Goal: Transaction & Acquisition: Purchase product/service

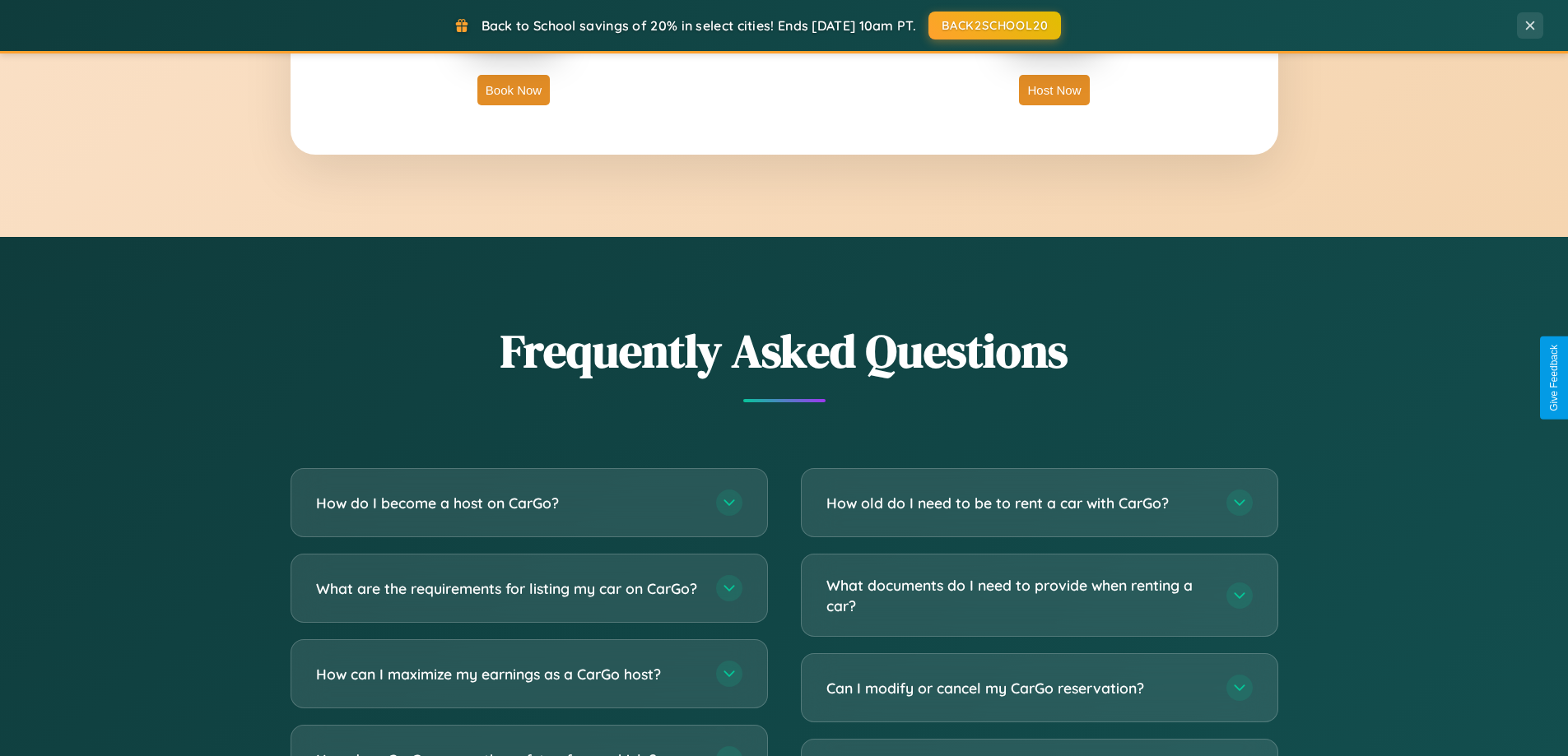
scroll to position [3166, 0]
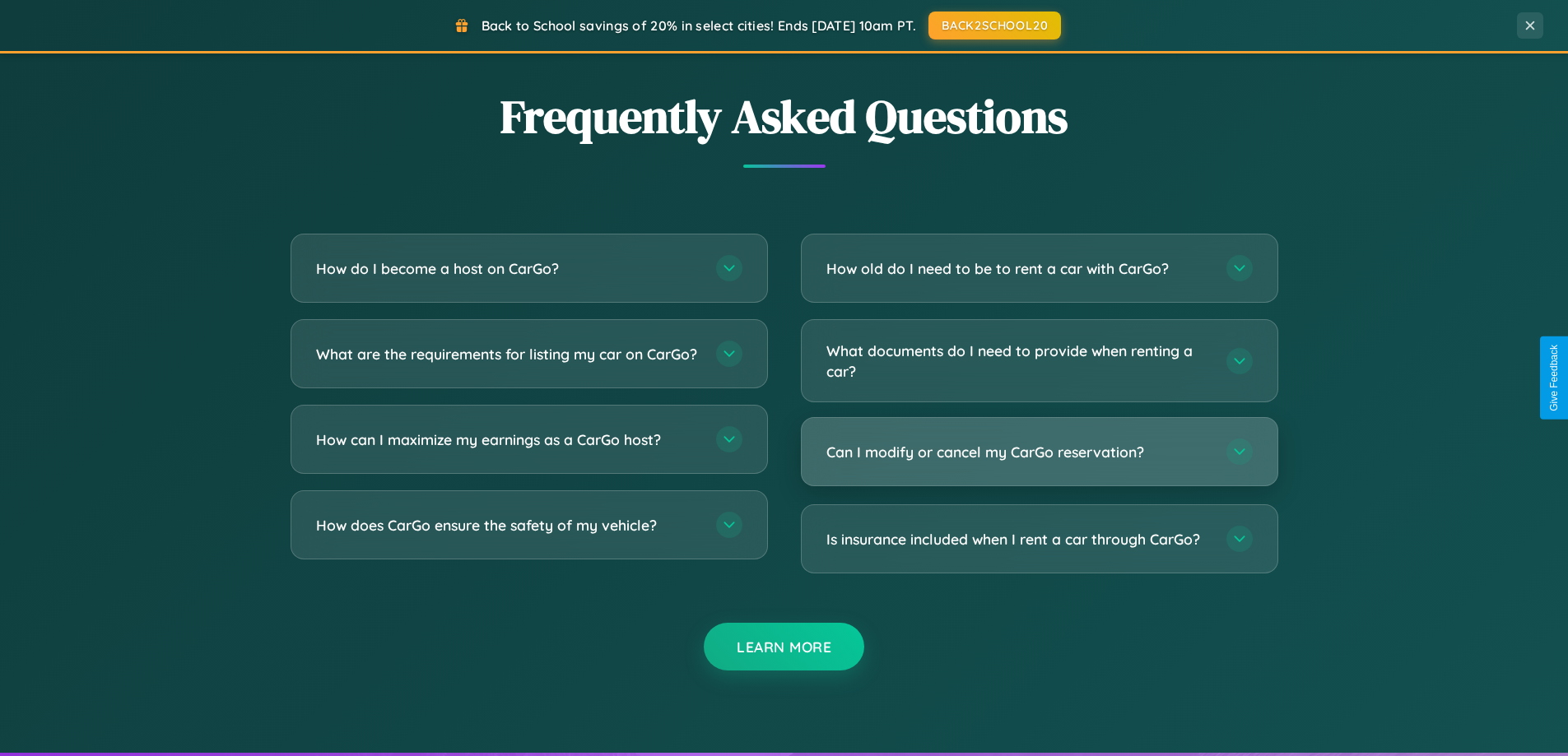
click at [1039, 452] on h3 "Can I modify or cancel my CarGo reservation?" at bounding box center [1017, 452] width 383 height 21
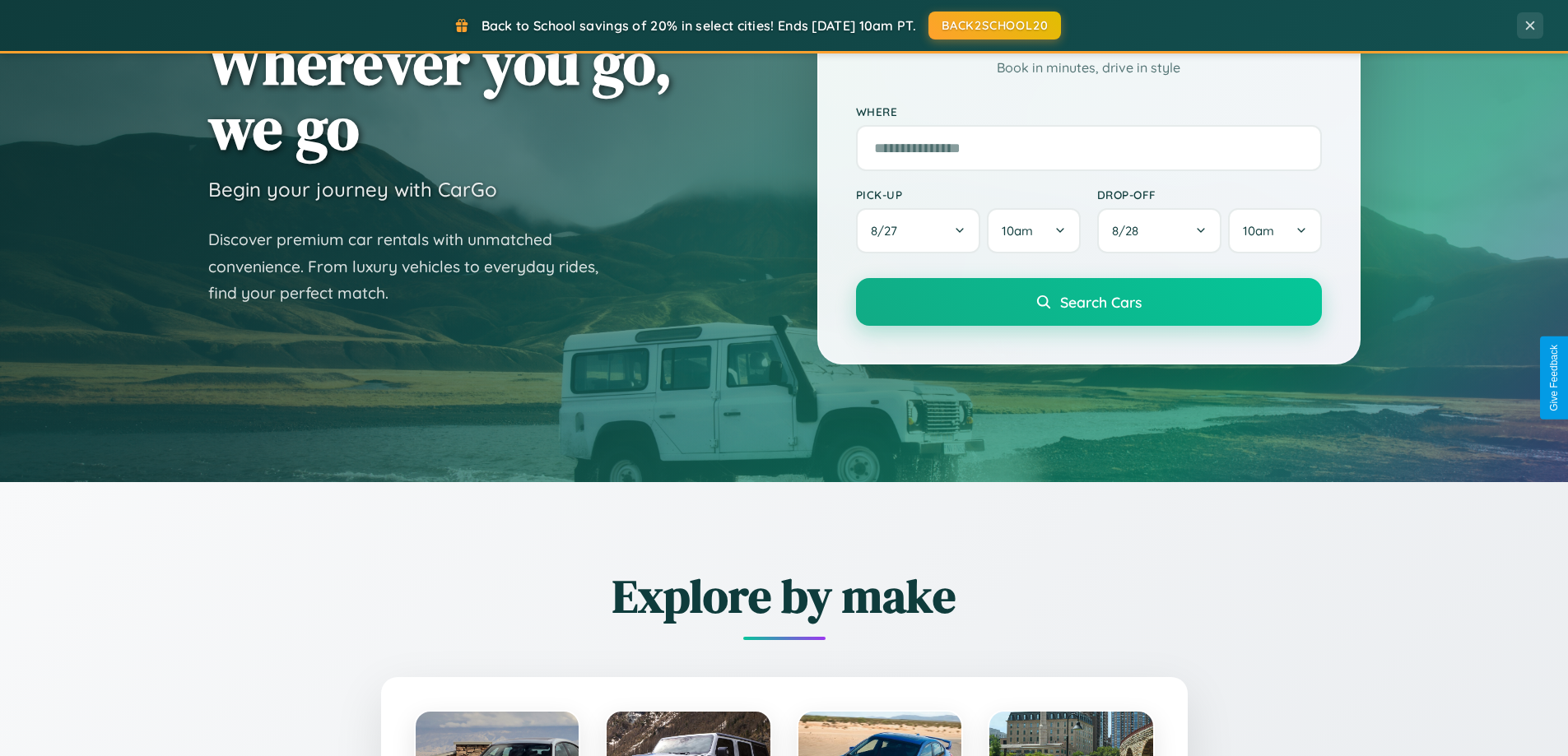
scroll to position [48, 0]
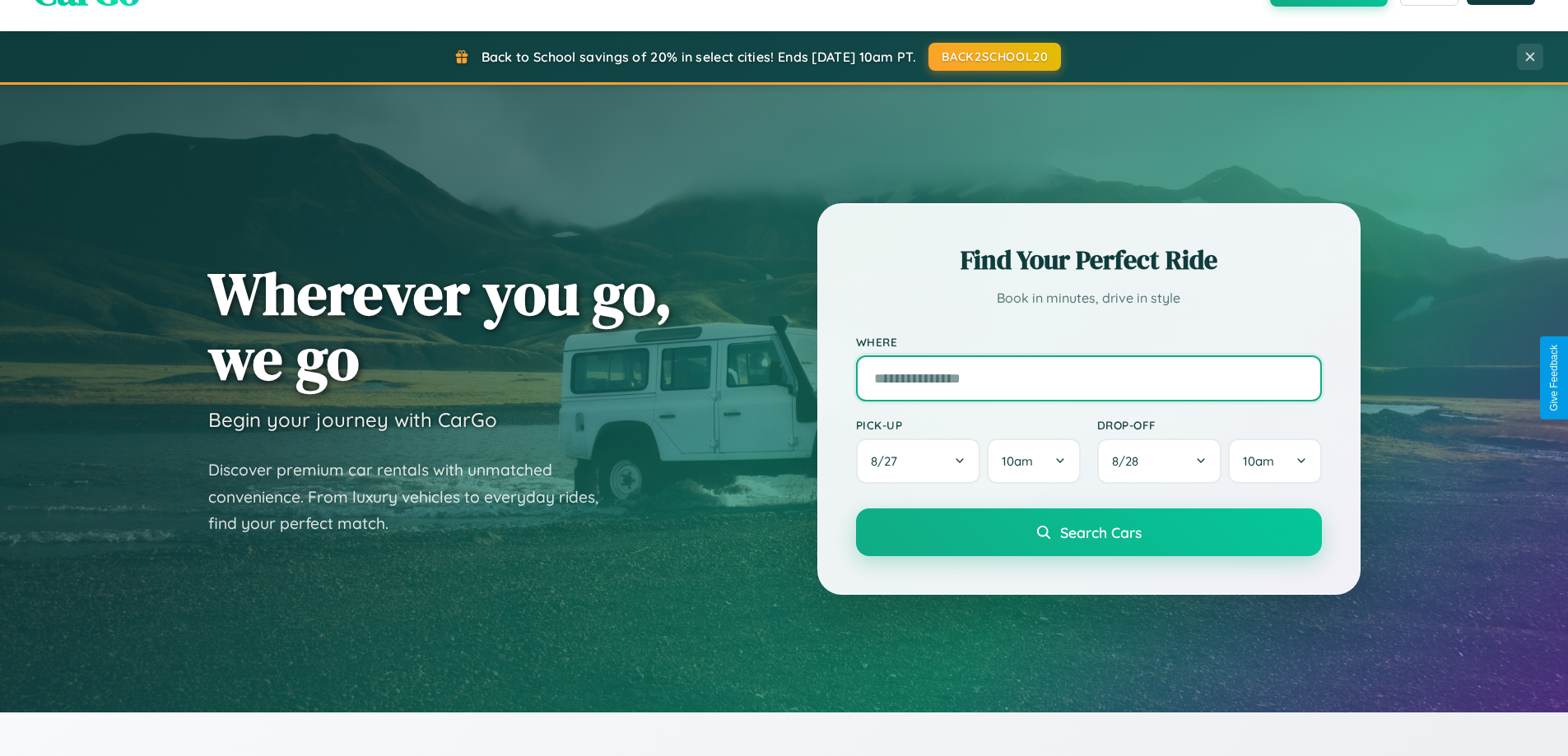
click at [1088, 378] on input "text" at bounding box center [1088, 378] width 466 height 46
type input "**********"
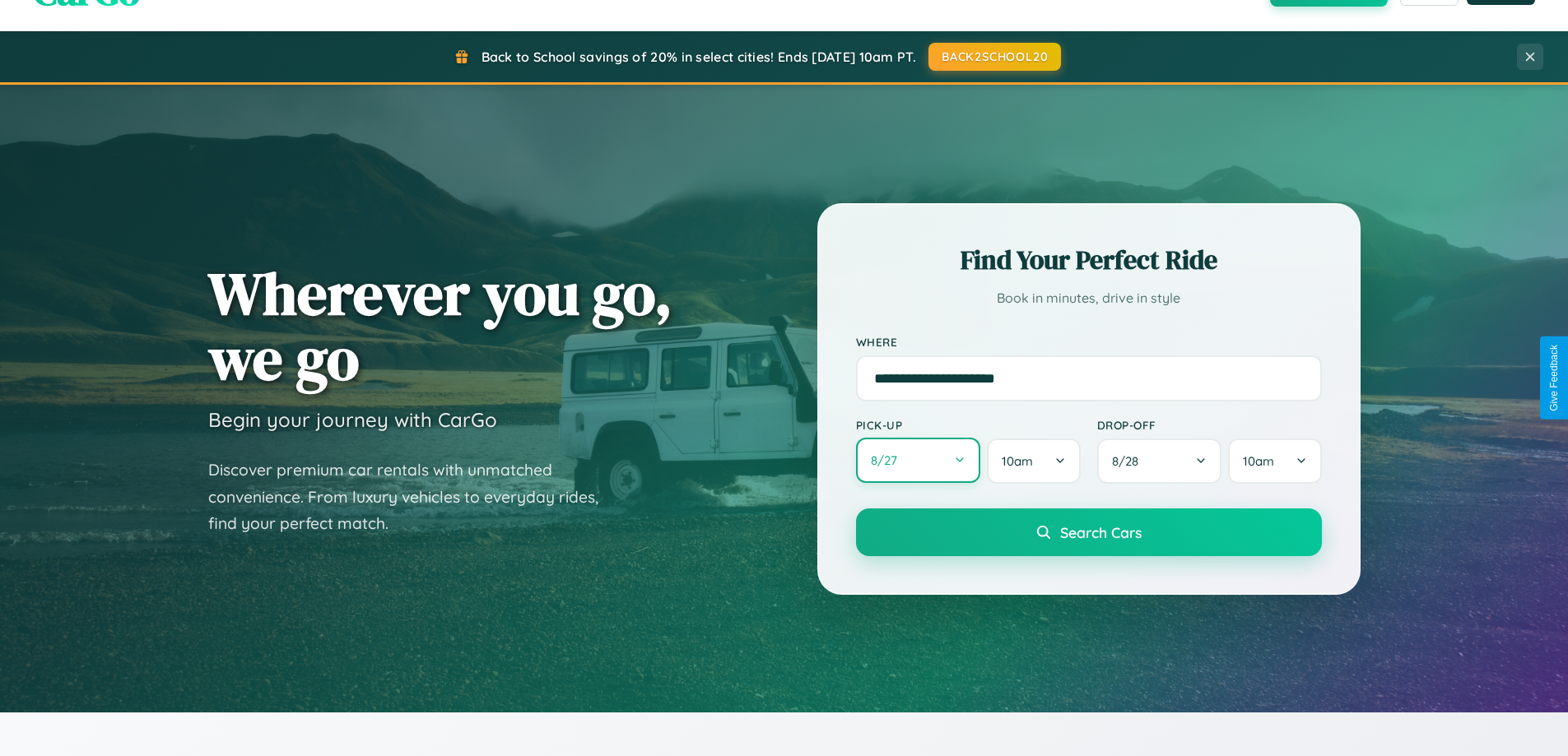
click at [918, 462] on button "8 / 27" at bounding box center [918, 461] width 125 height 45
select select "*"
select select "****"
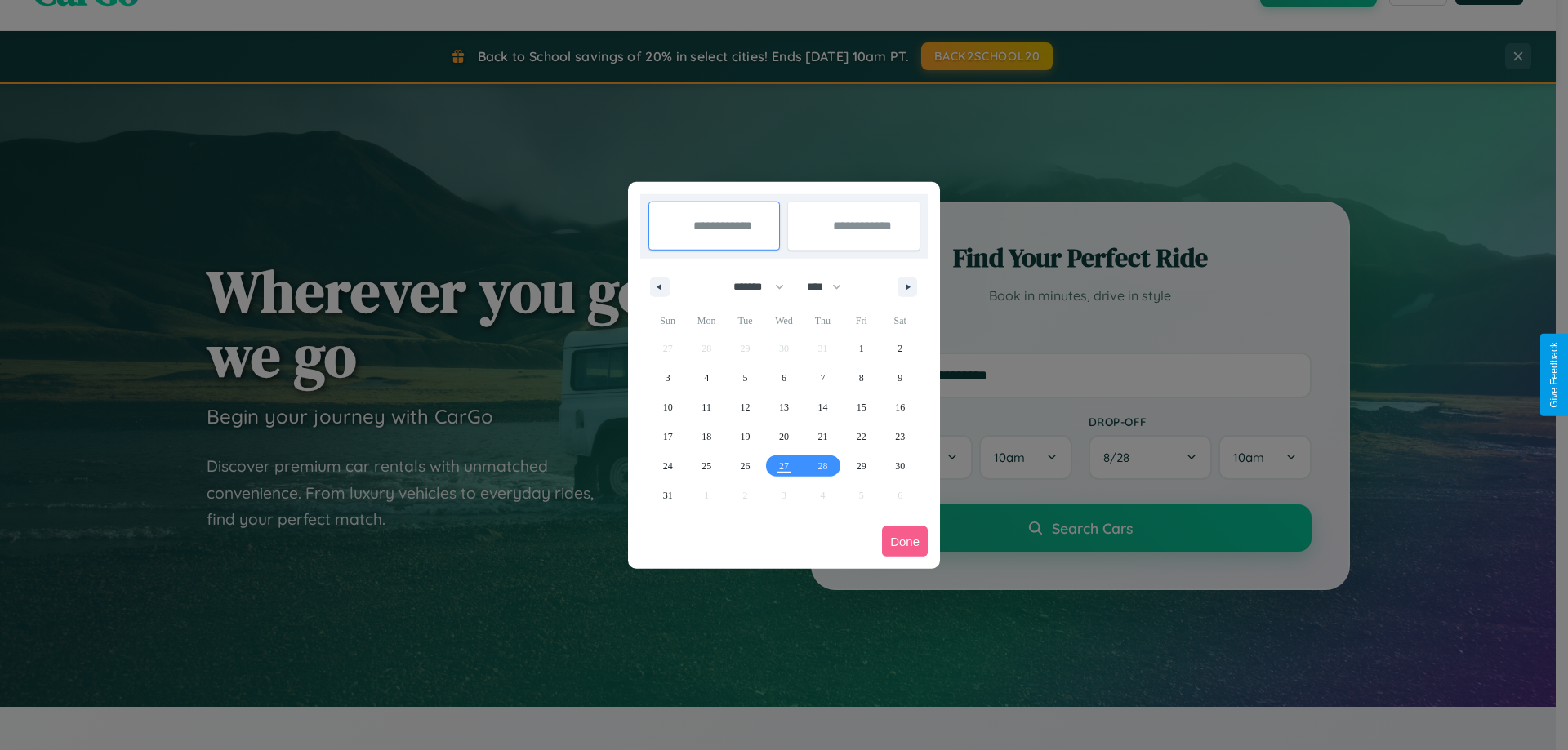
drag, startPoint x: 751, startPoint y: 286, endPoint x: 784, endPoint y: 327, distance: 52.6
click at [751, 286] on select "******* ******** ***** ***** *** **** **** ****** ********* ******* ******** **…" at bounding box center [755, 287] width 69 height 27
select select "*"
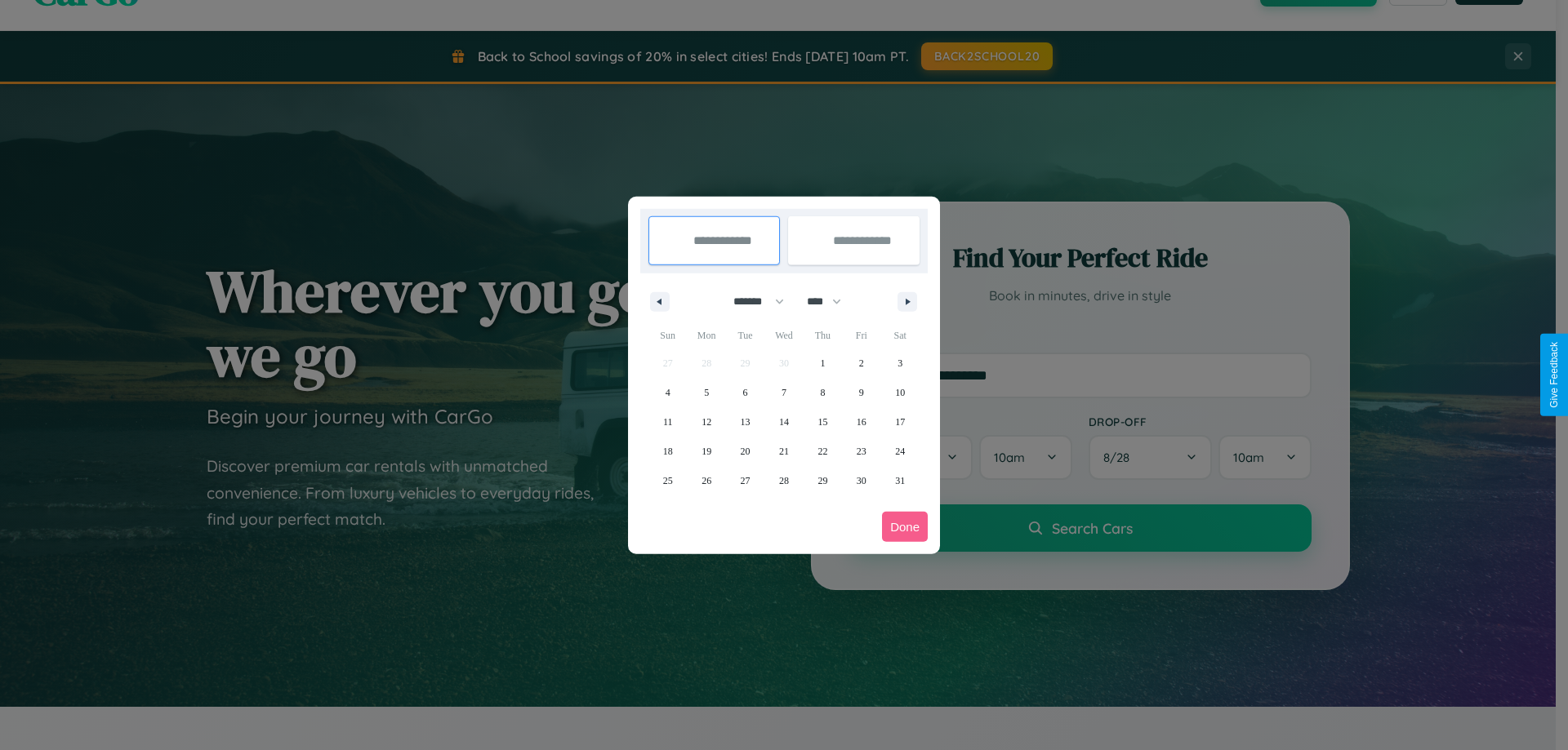
click at [831, 301] on select "**** **** **** **** **** **** **** **** **** **** **** **** **** **** **** ****…" at bounding box center [823, 302] width 49 height 27
select select "****"
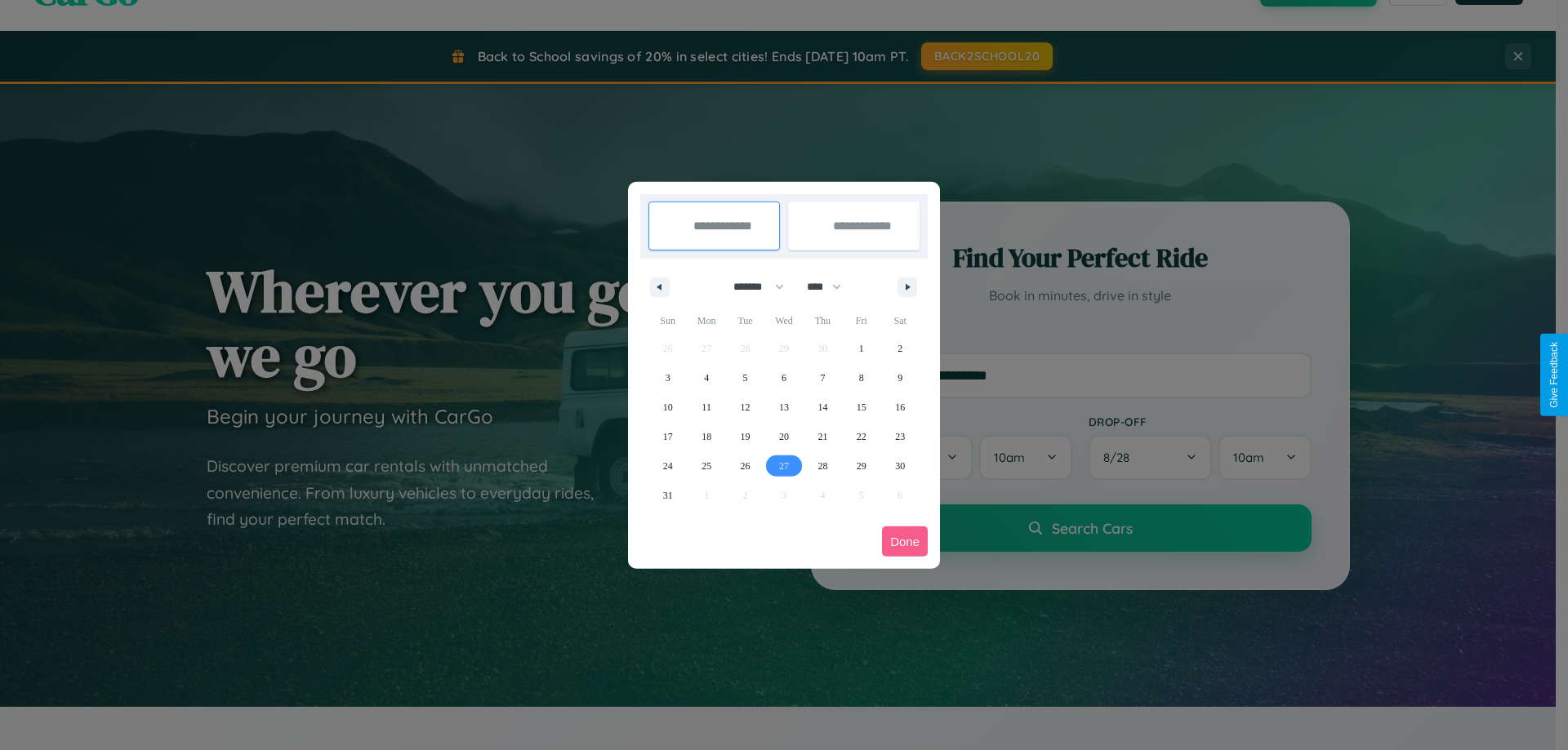
click at [783, 465] on span "27" at bounding box center [784, 466] width 10 height 29
type input "**********"
click at [907, 286] on icon "button" at bounding box center [911, 287] width 8 height 7
select select "*"
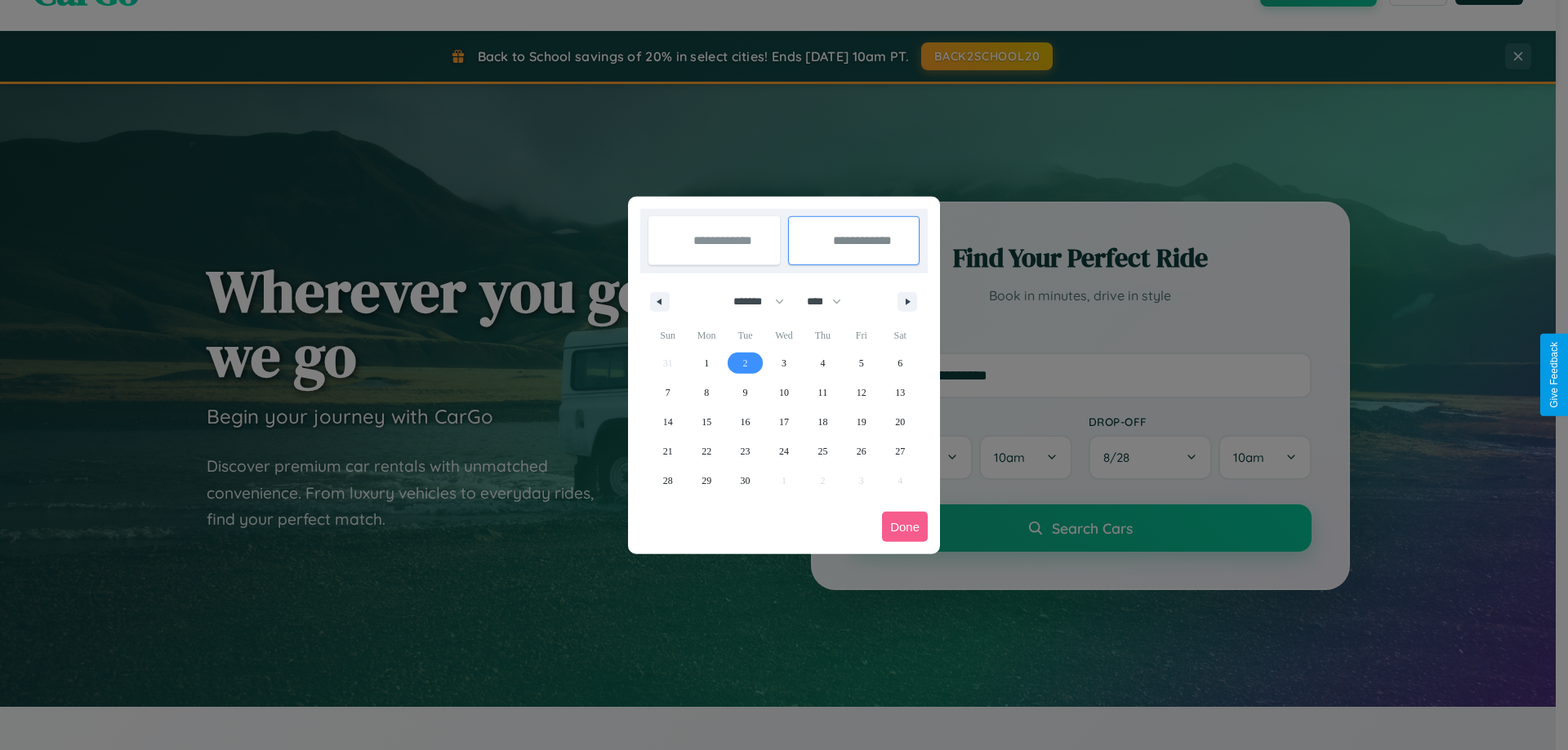
click at [744, 362] on span "2" at bounding box center [745, 363] width 5 height 29
type input "**********"
select select "*"
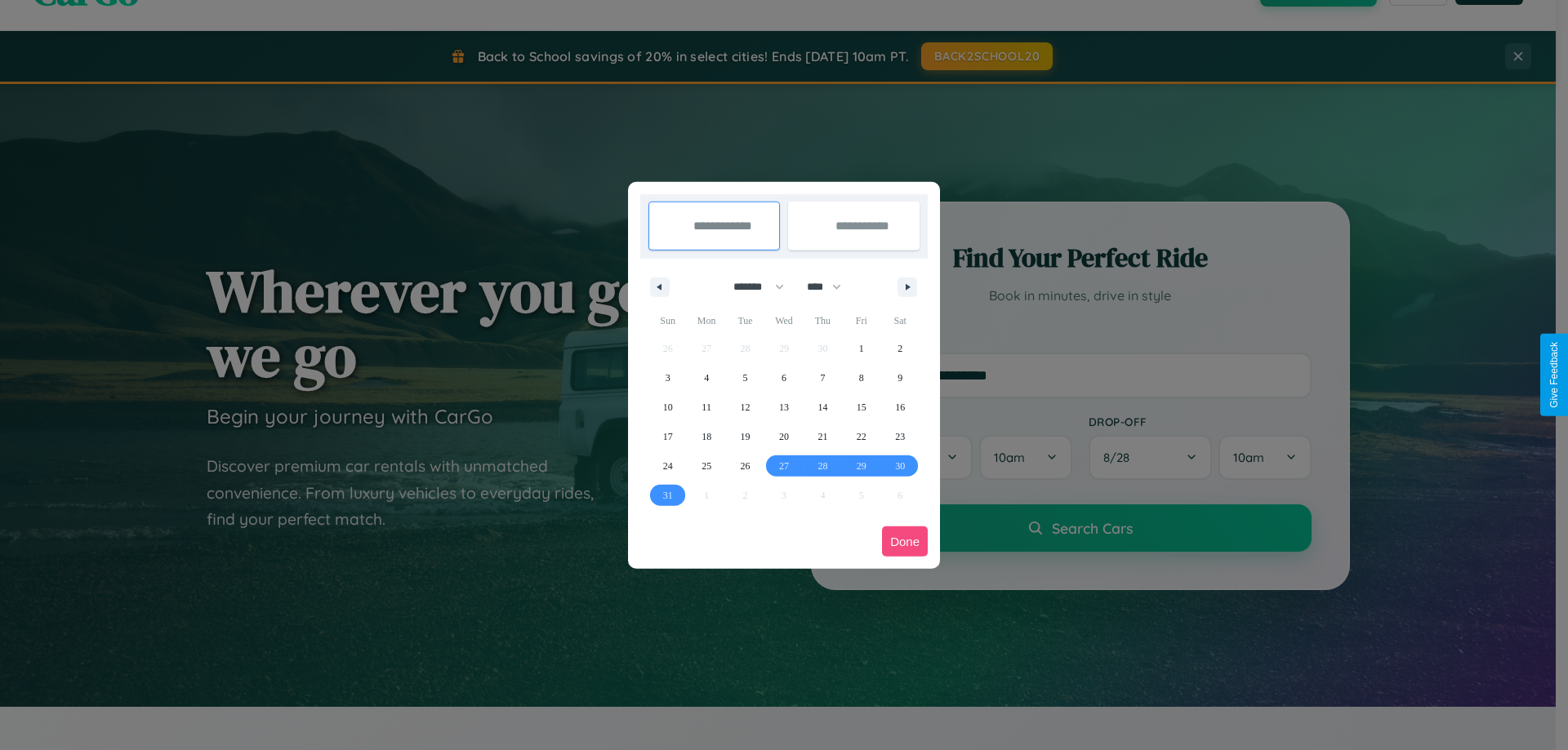
click at [905, 541] on button "Done" at bounding box center [905, 541] width 46 height 30
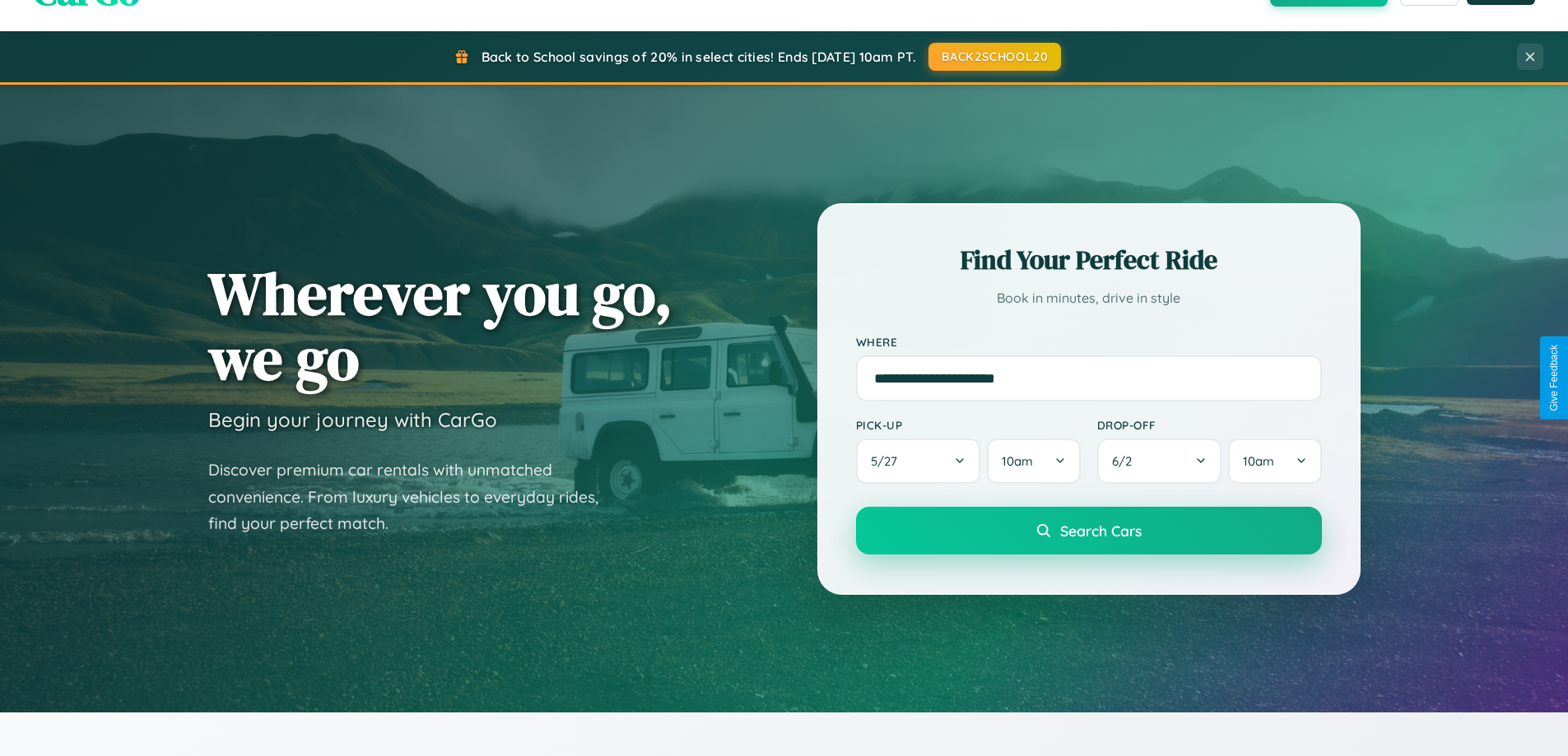
click at [1088, 531] on span "Search Cars" at bounding box center [1100, 531] width 82 height 18
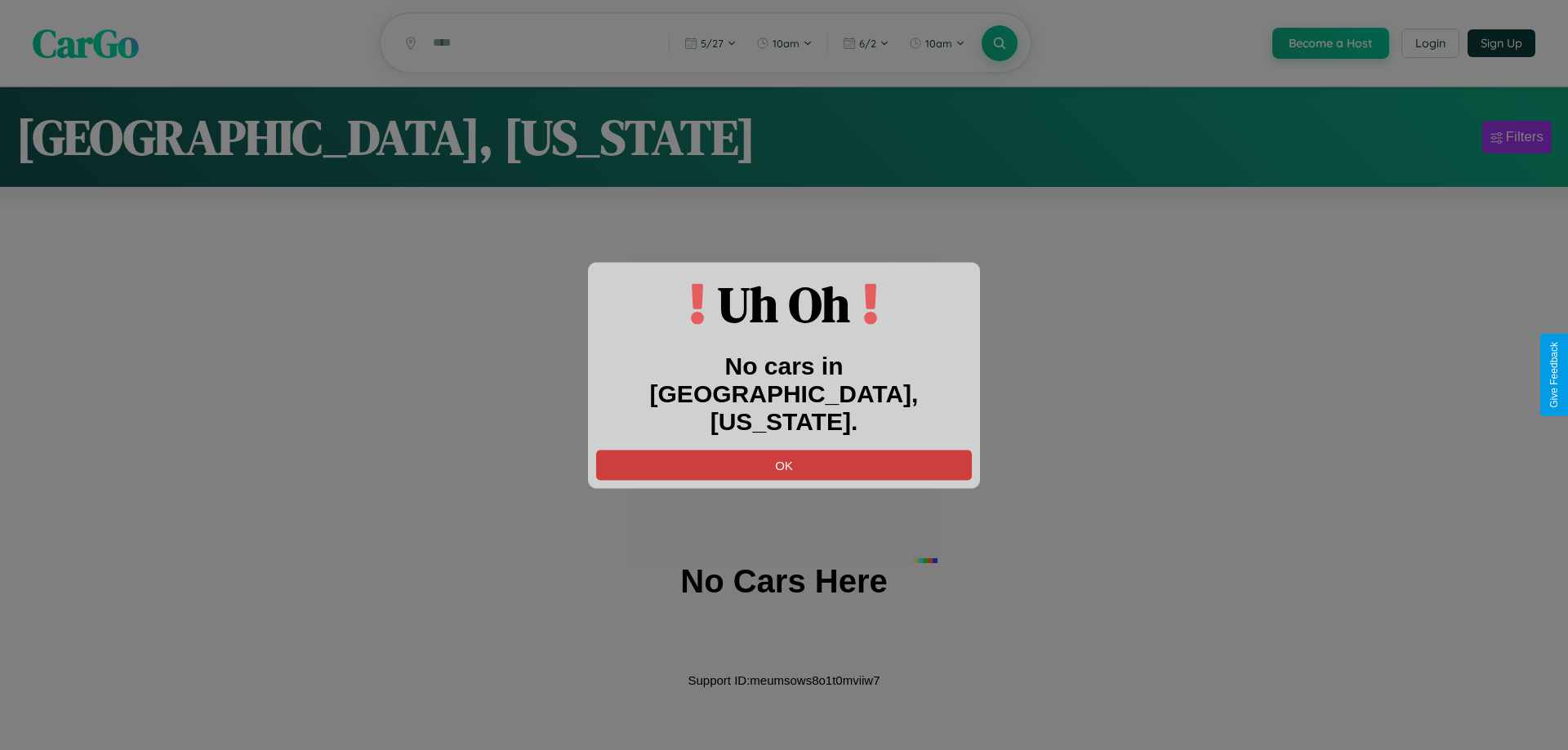
click at [784, 449] on button "OK" at bounding box center [784, 464] width 375 height 30
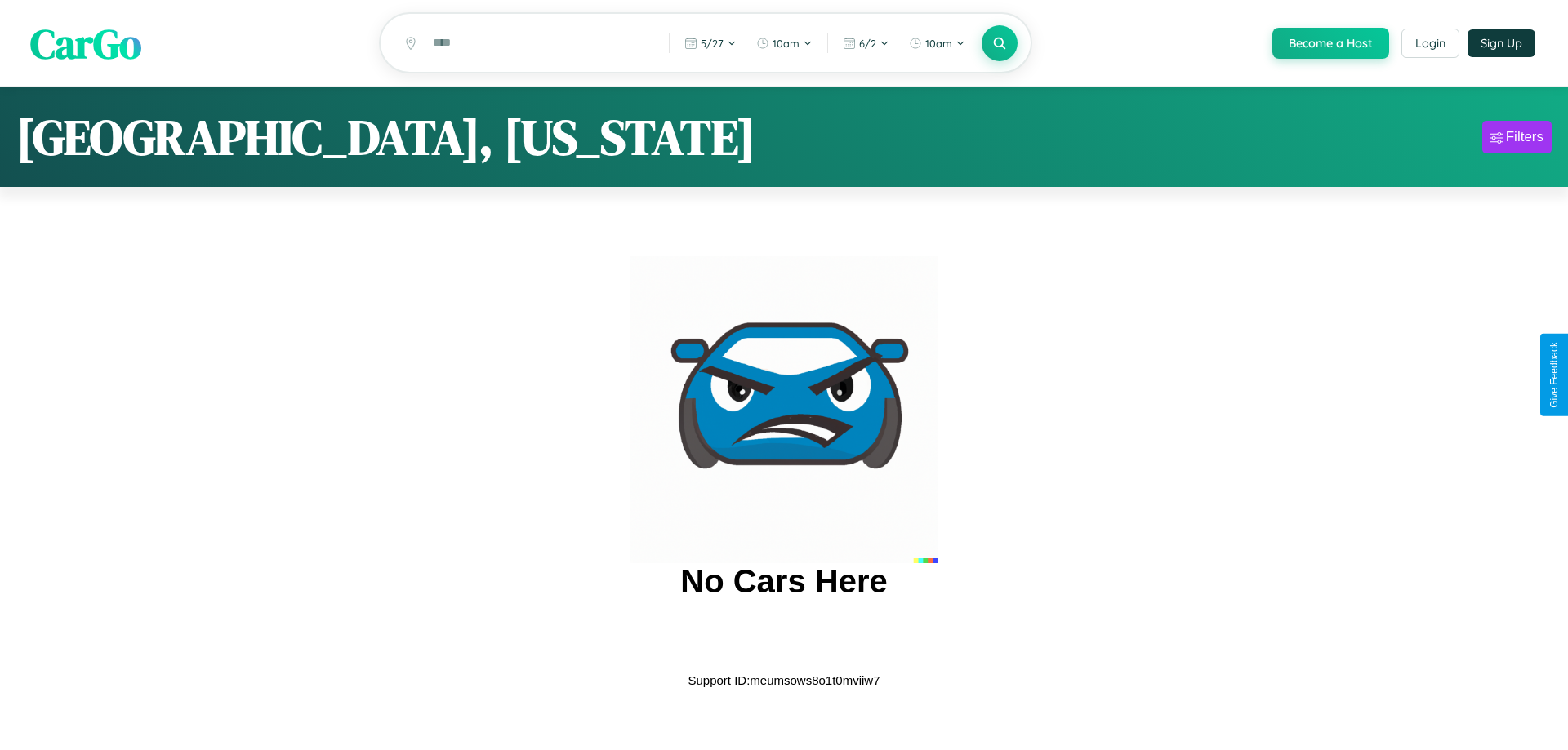
click at [86, 43] on span "CarGo" at bounding box center [86, 43] width 111 height 57
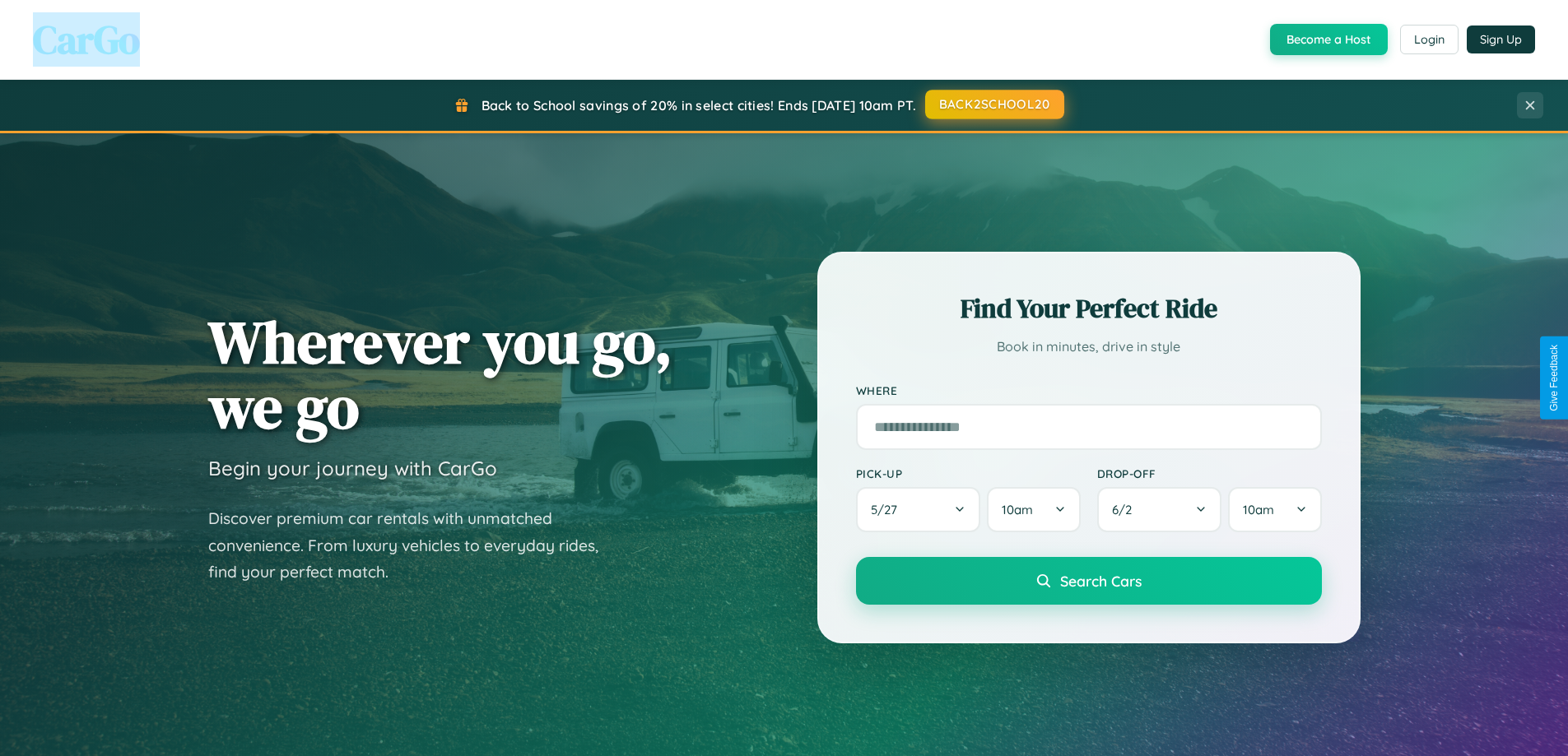
click at [994, 104] on button "BACK2SCHOOL20" at bounding box center [994, 104] width 139 height 30
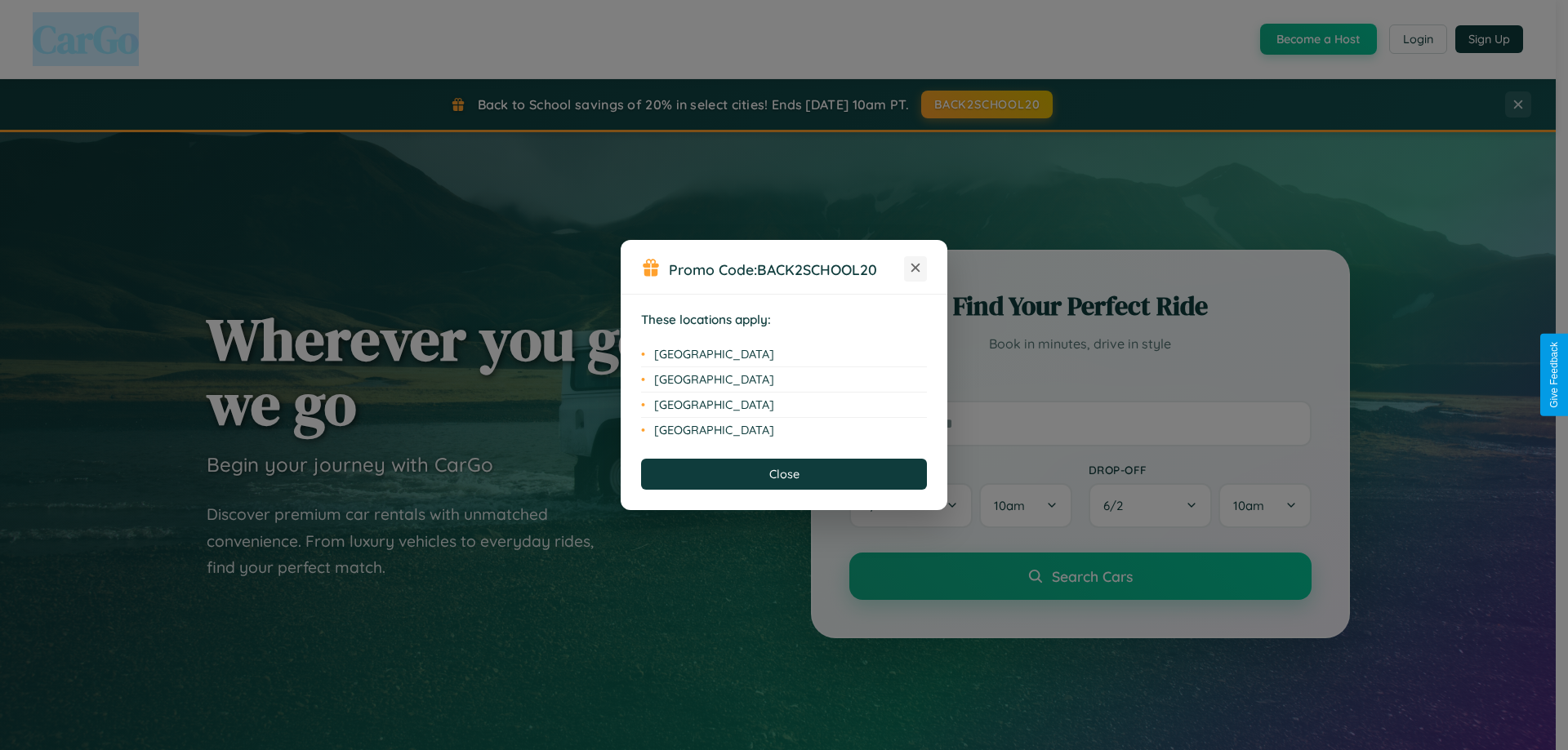
click at [915, 269] on icon at bounding box center [915, 268] width 9 height 9
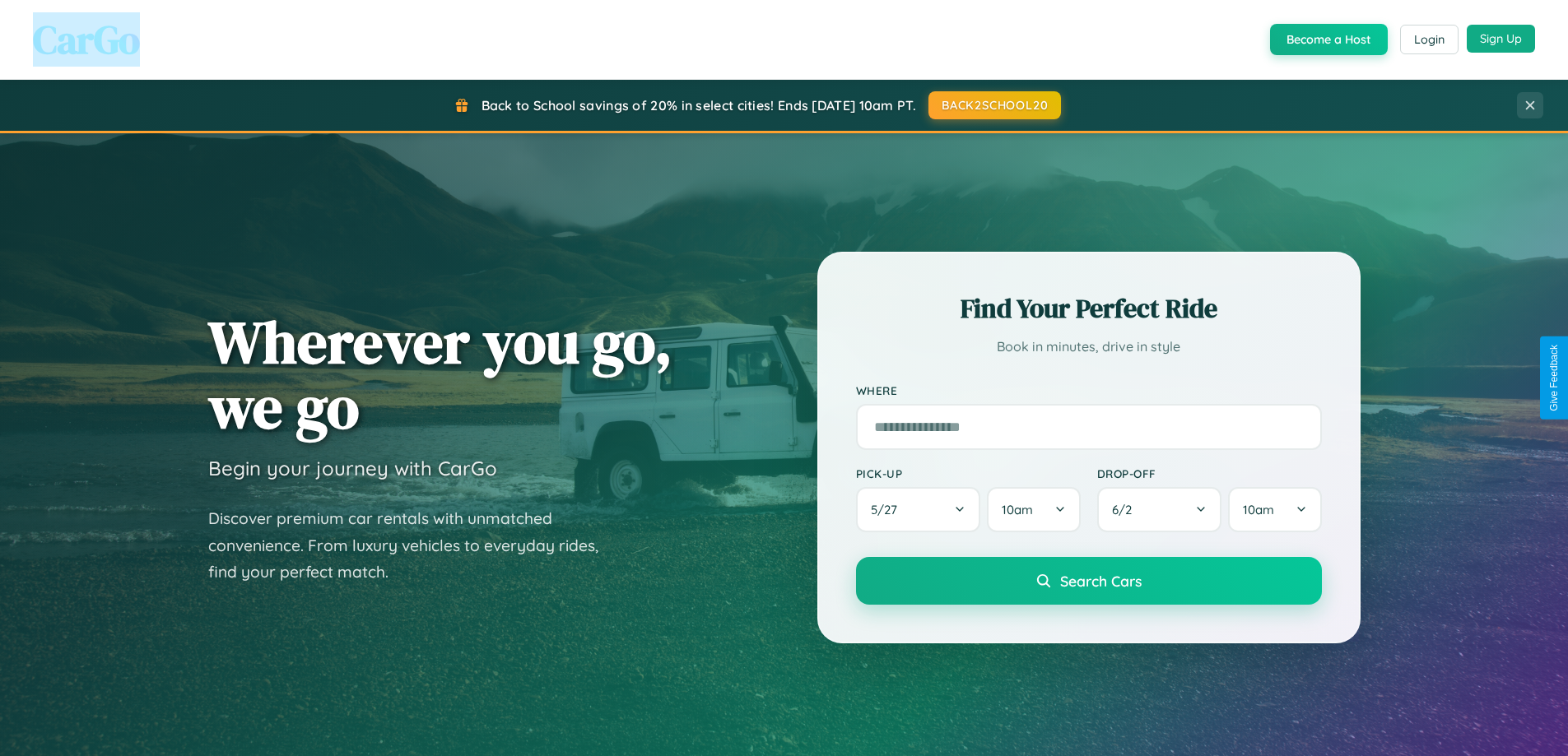
click at [1501, 38] on button "Sign Up" at bounding box center [1500, 38] width 68 height 28
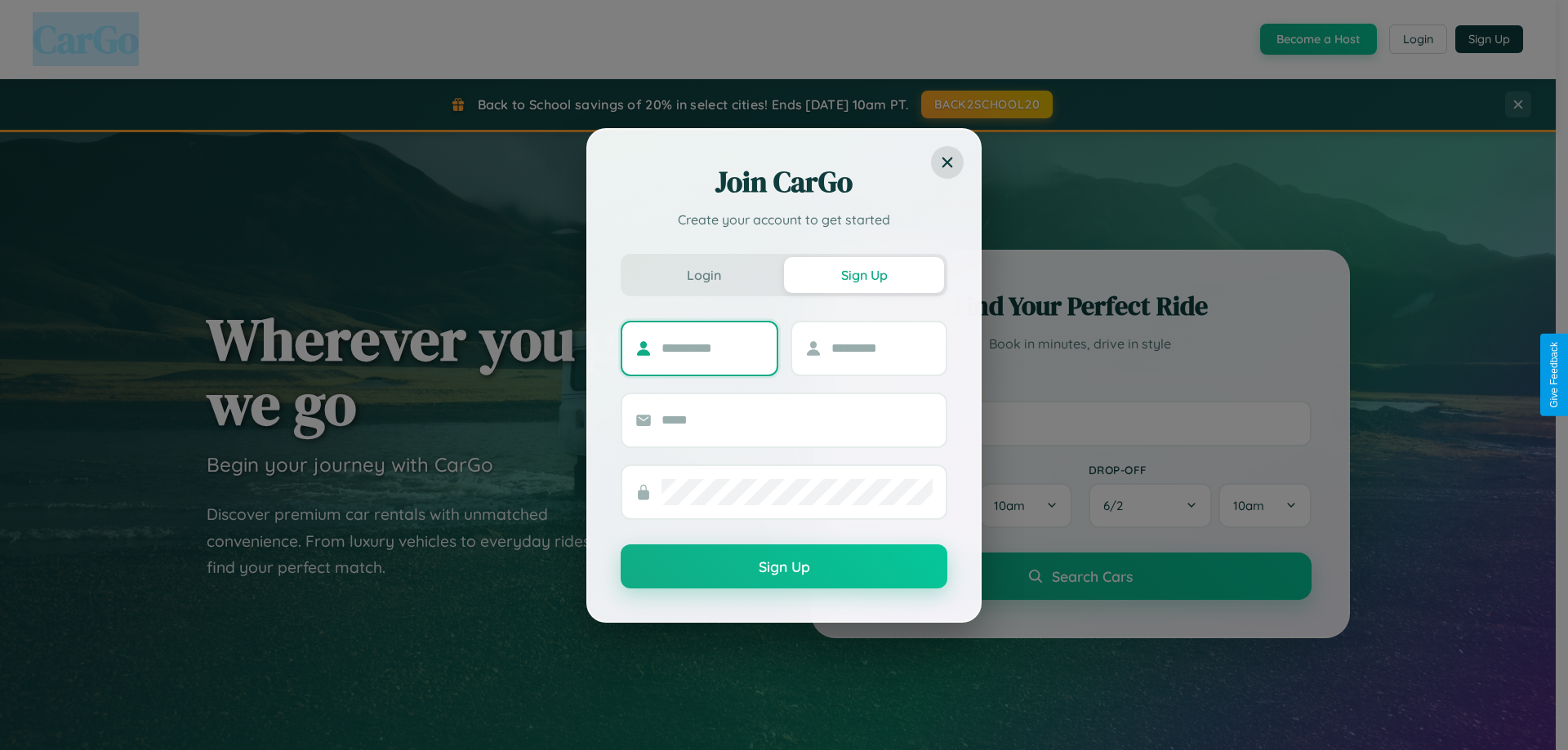
click at [712, 348] on input "text" at bounding box center [712, 348] width 102 height 26
type input "*******"
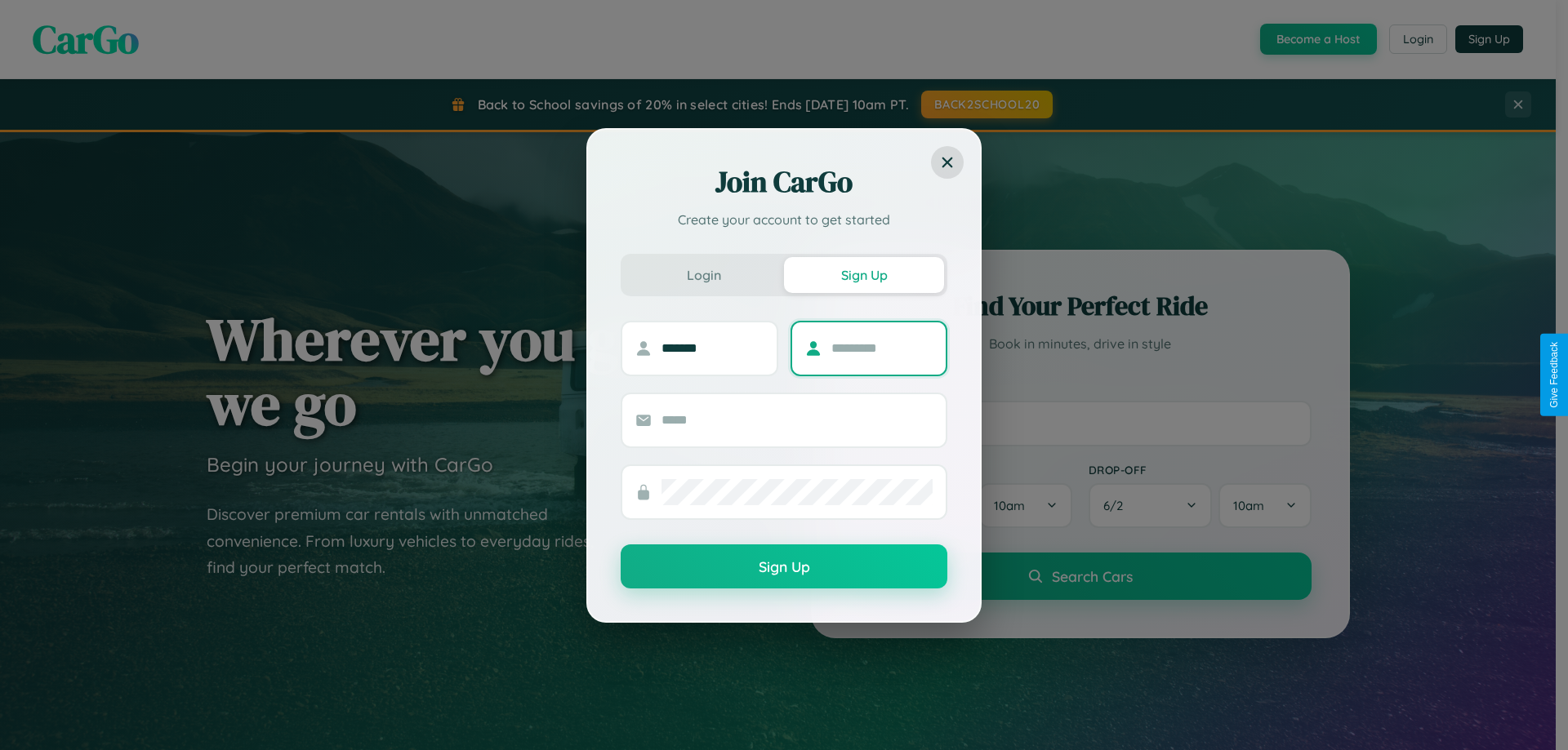
click at [881, 348] on input "text" at bounding box center [882, 348] width 102 height 26
type input "******"
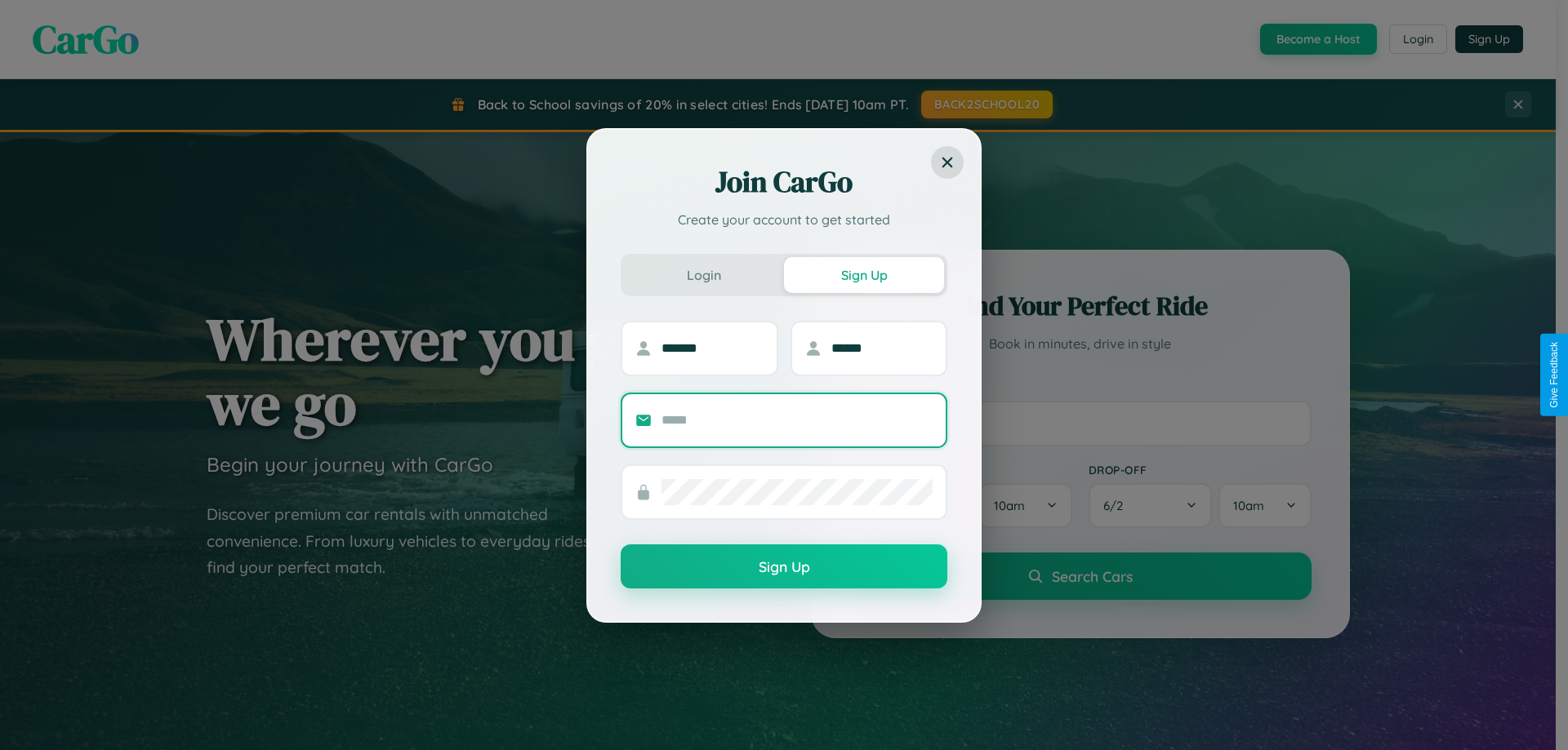
click at [797, 420] on input "text" at bounding box center [796, 420] width 271 height 26
type input "**********"
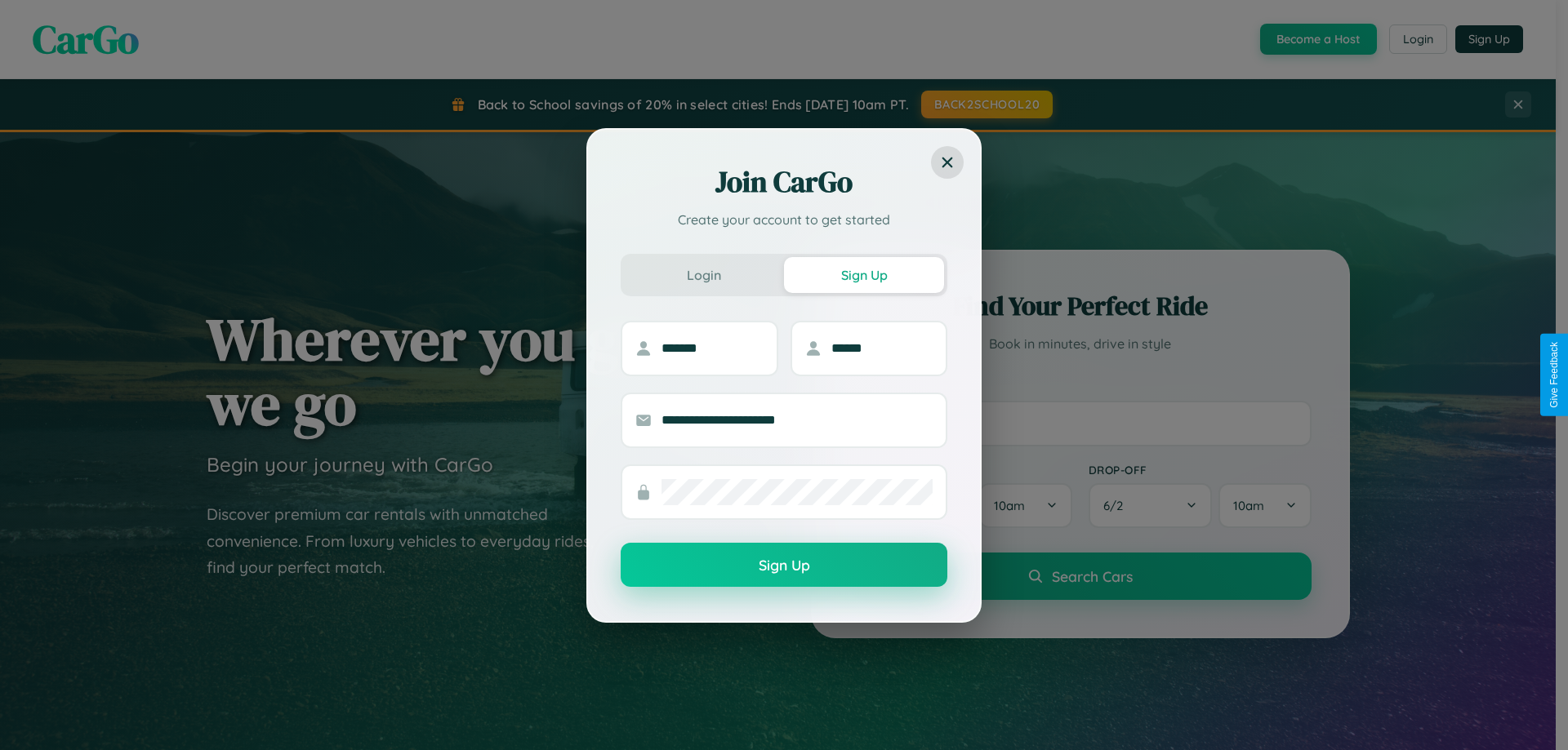
click at [784, 565] on button "Sign Up" at bounding box center [784, 564] width 326 height 44
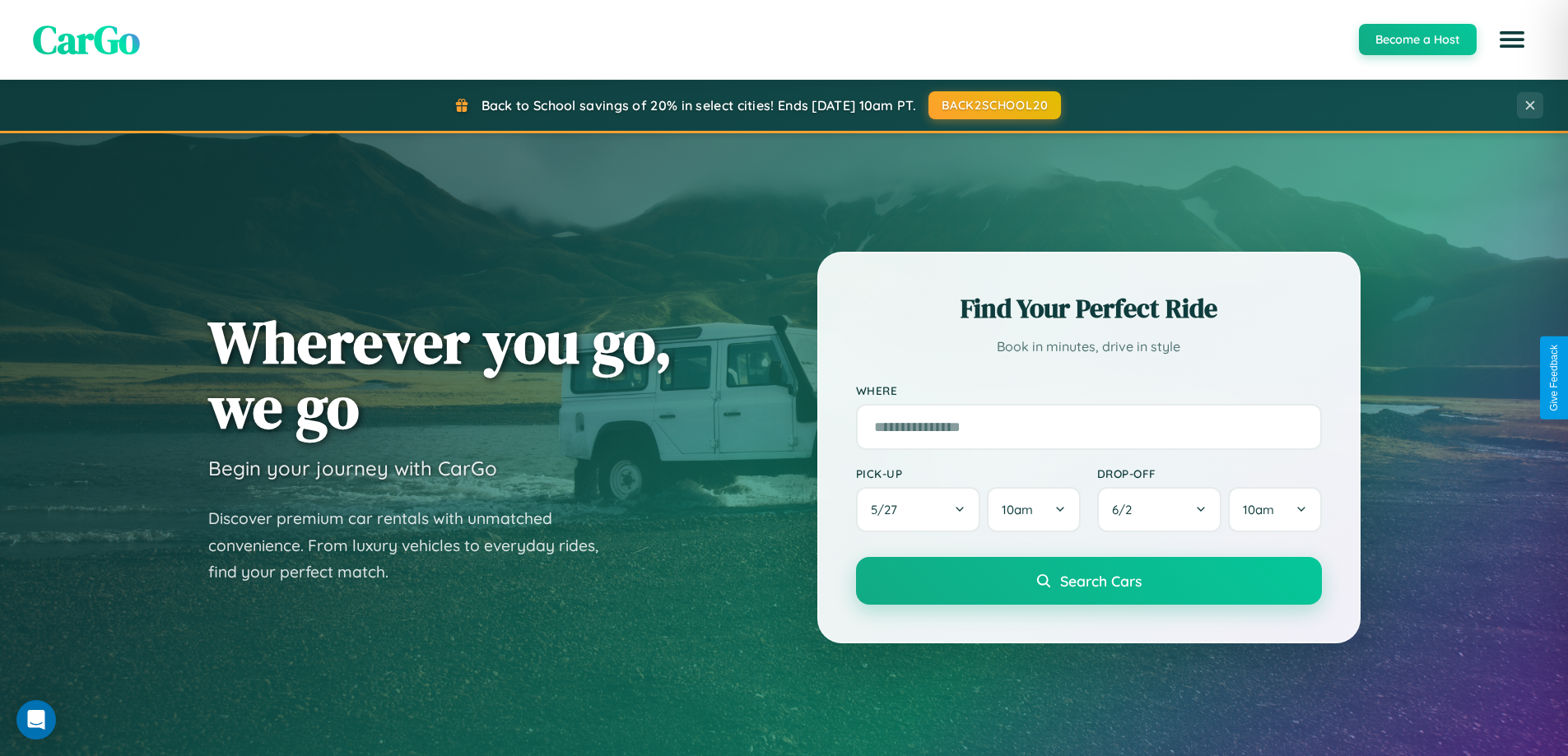
scroll to position [709, 0]
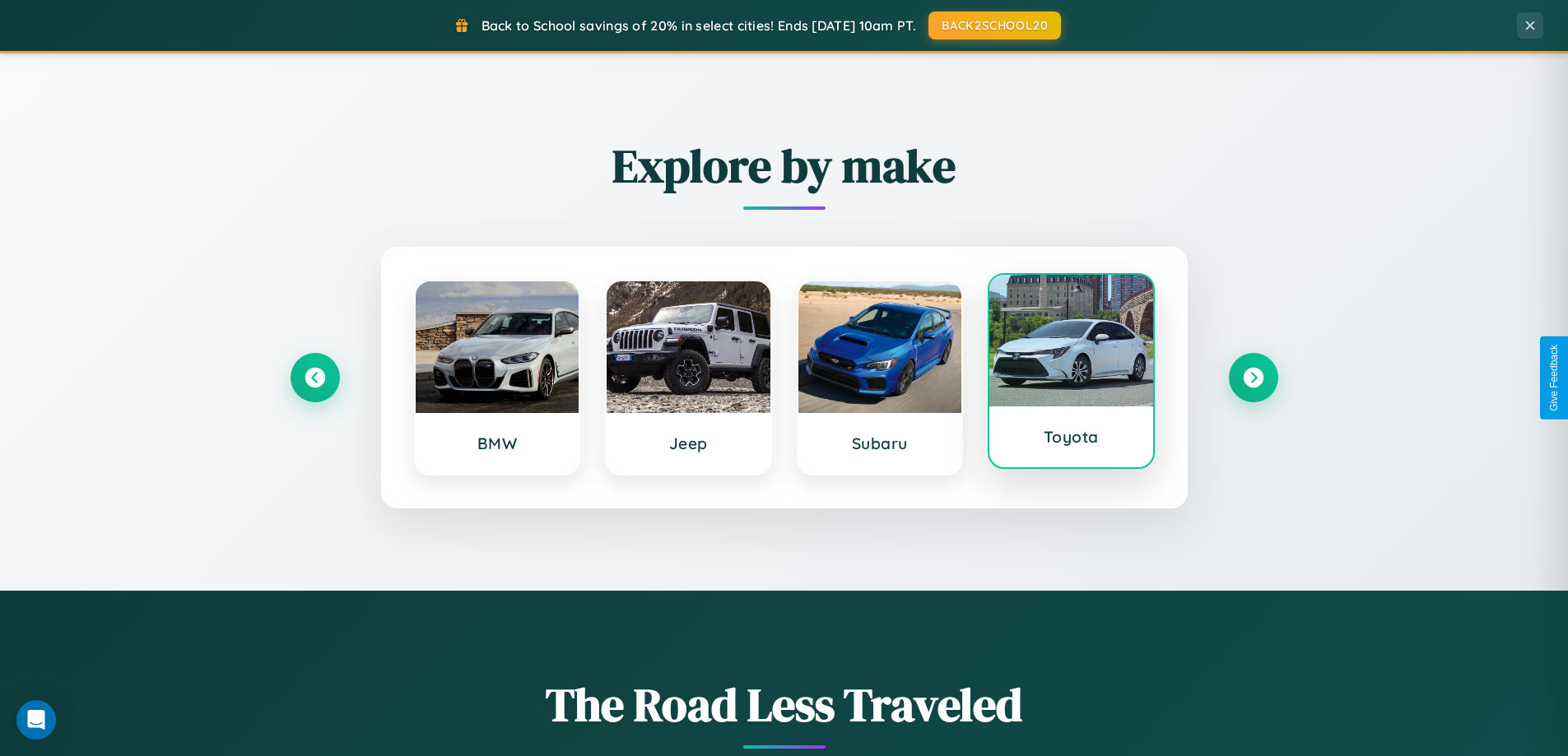
click at [1071, 374] on div at bounding box center [1072, 341] width 163 height 132
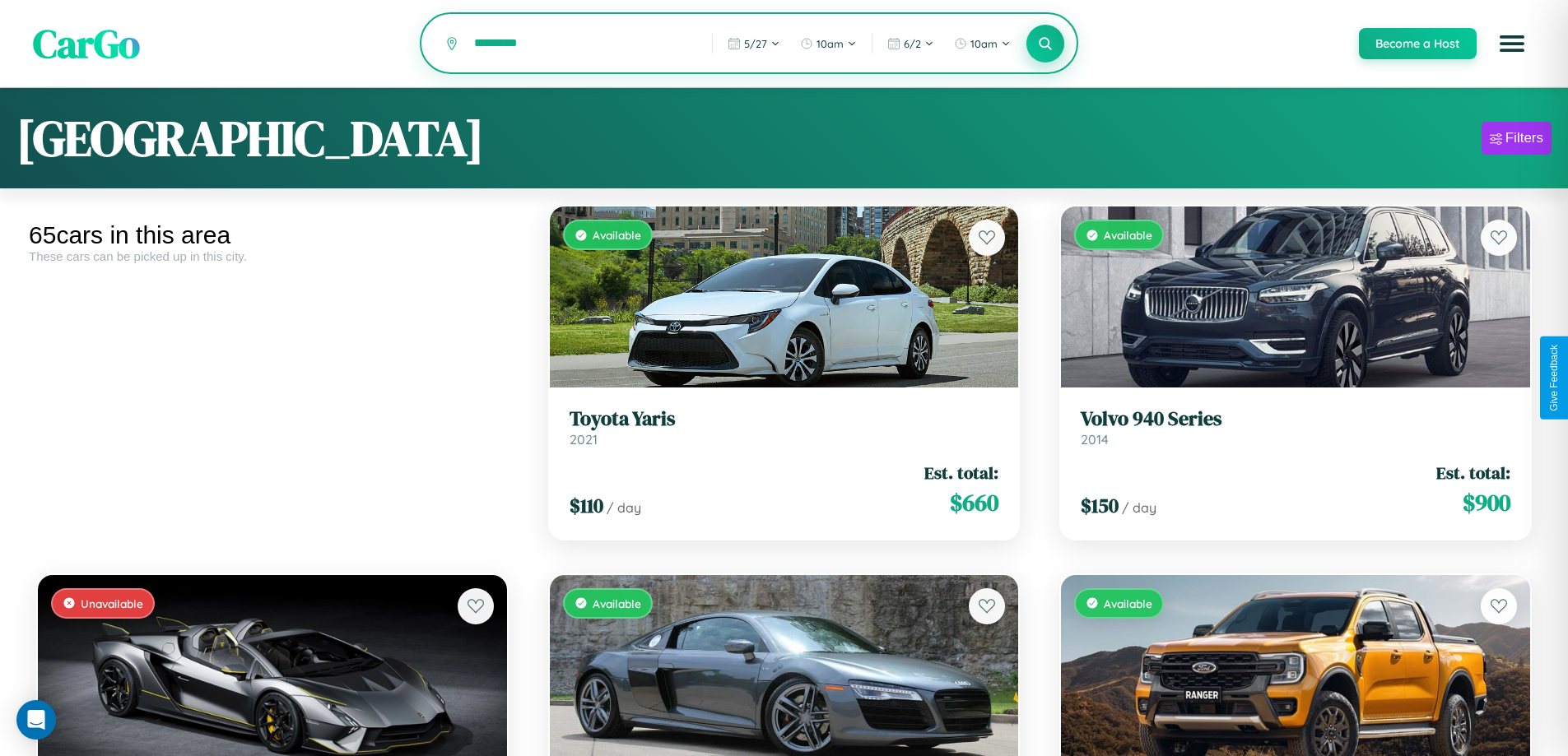
type input "*********"
click at [1045, 44] on icon at bounding box center [1046, 43] width 16 height 16
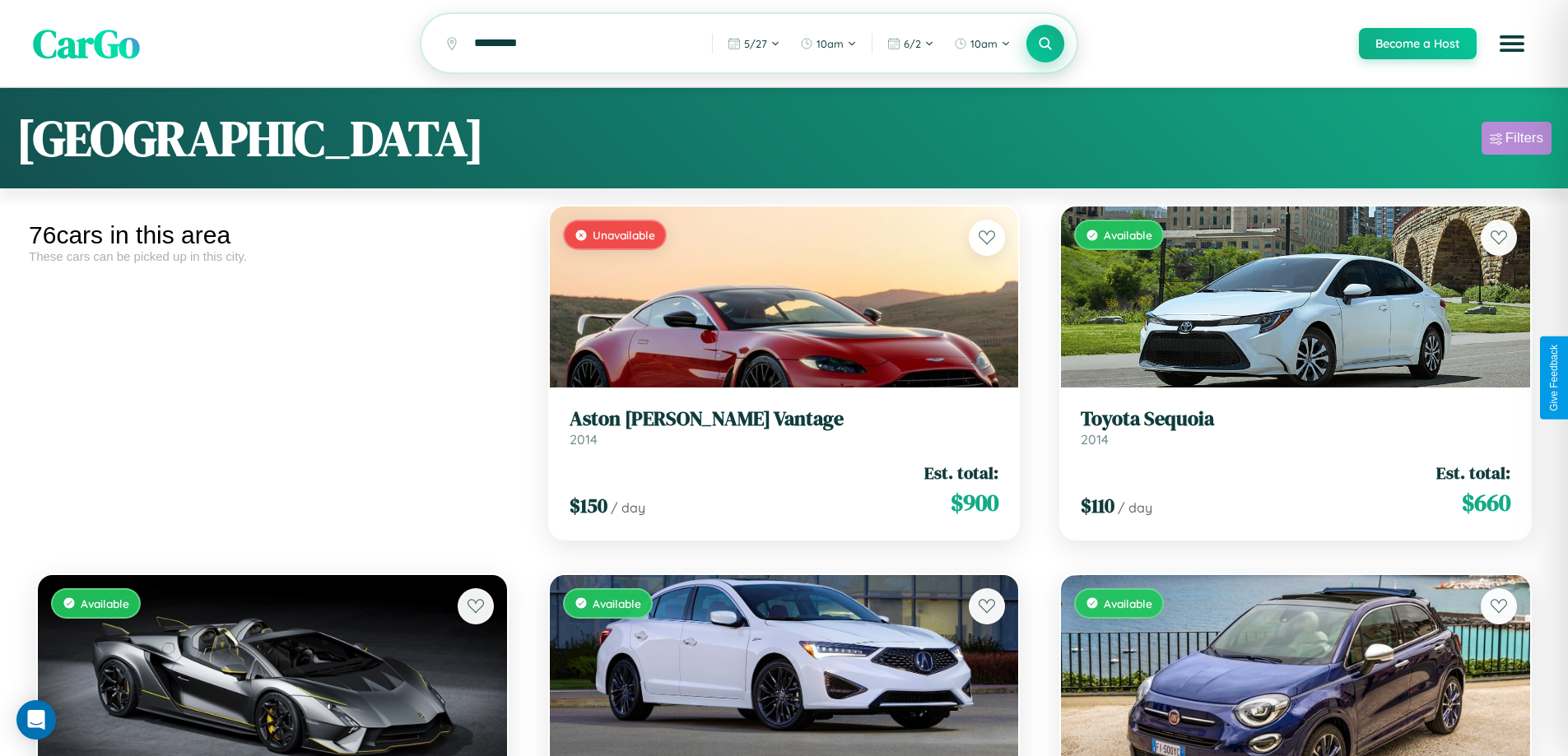
click at [1516, 141] on div "Filters" at bounding box center [1525, 138] width 37 height 17
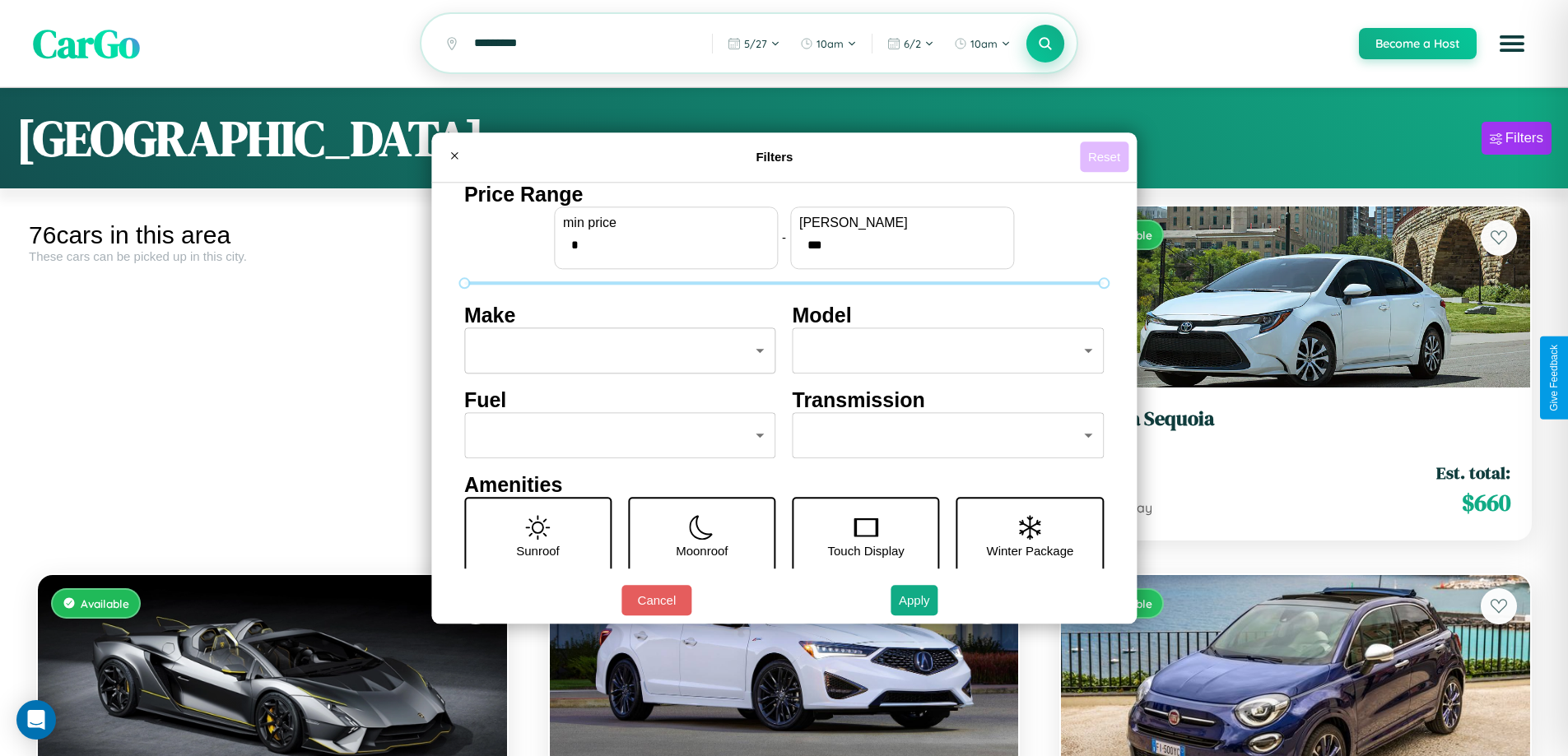
click at [1106, 157] on button "Reset" at bounding box center [1103, 157] width 48 height 31
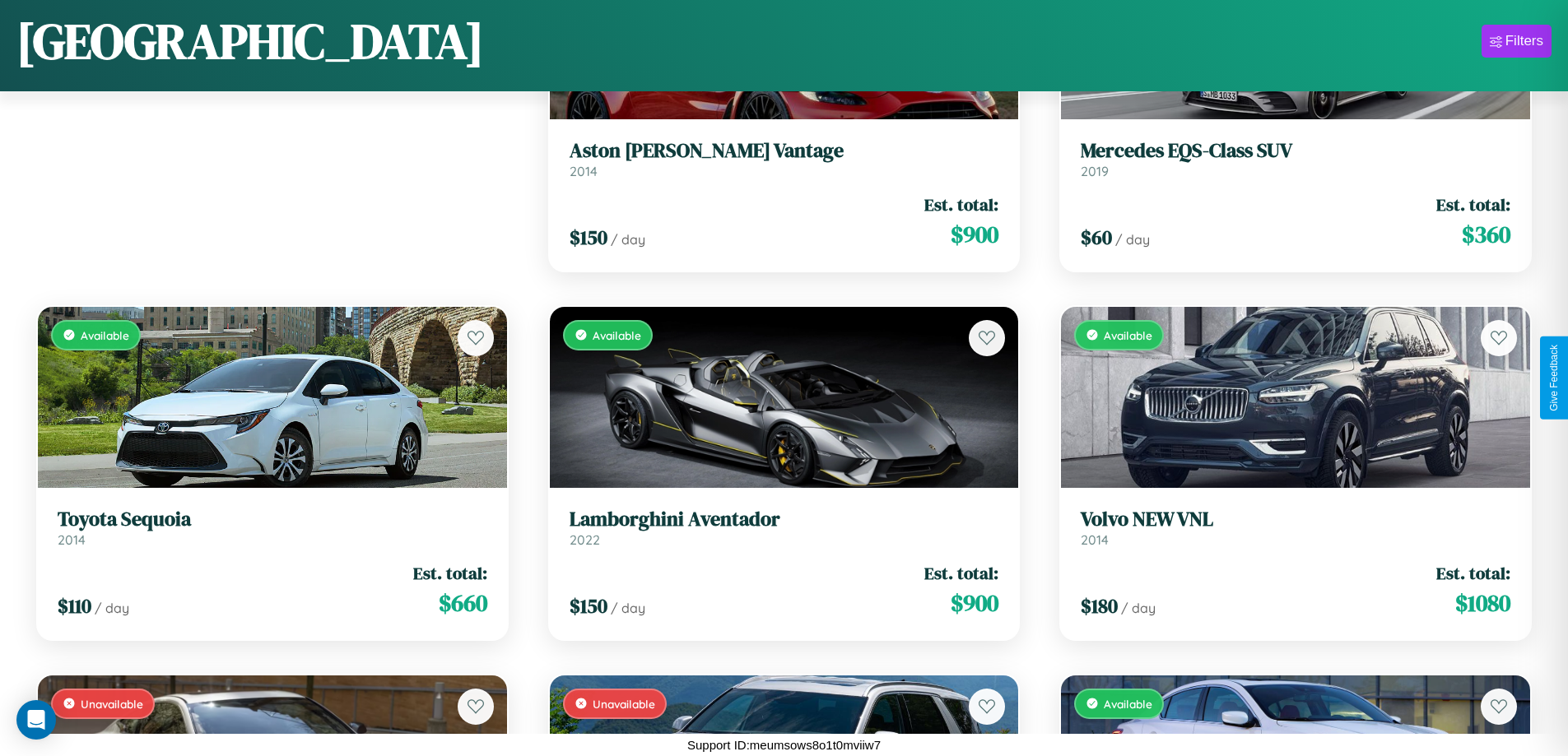
scroll to position [969, 0]
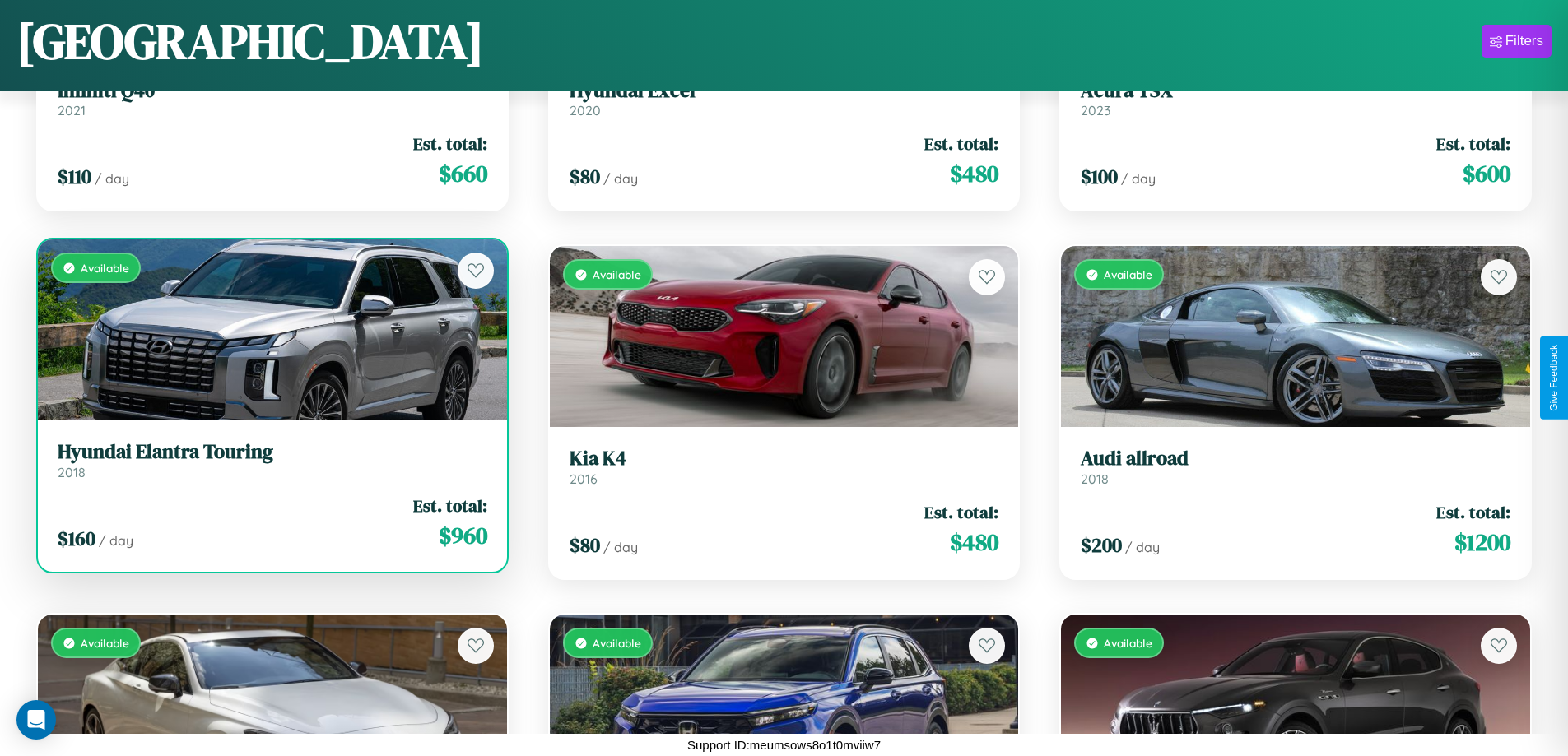
click at [270, 467] on link "Hyundai Elantra Touring 2018" at bounding box center [273, 460] width 429 height 40
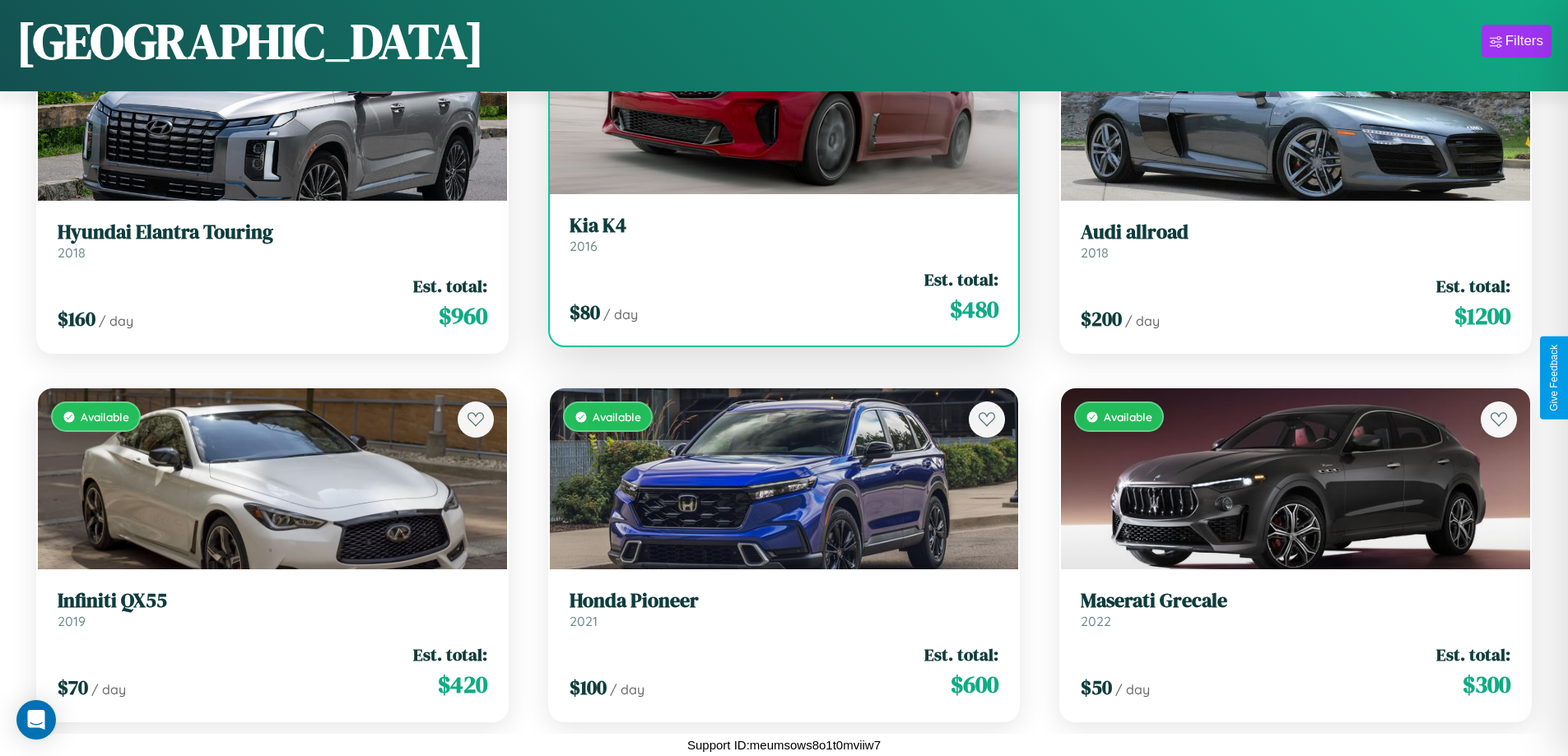
scroll to position [1337, 0]
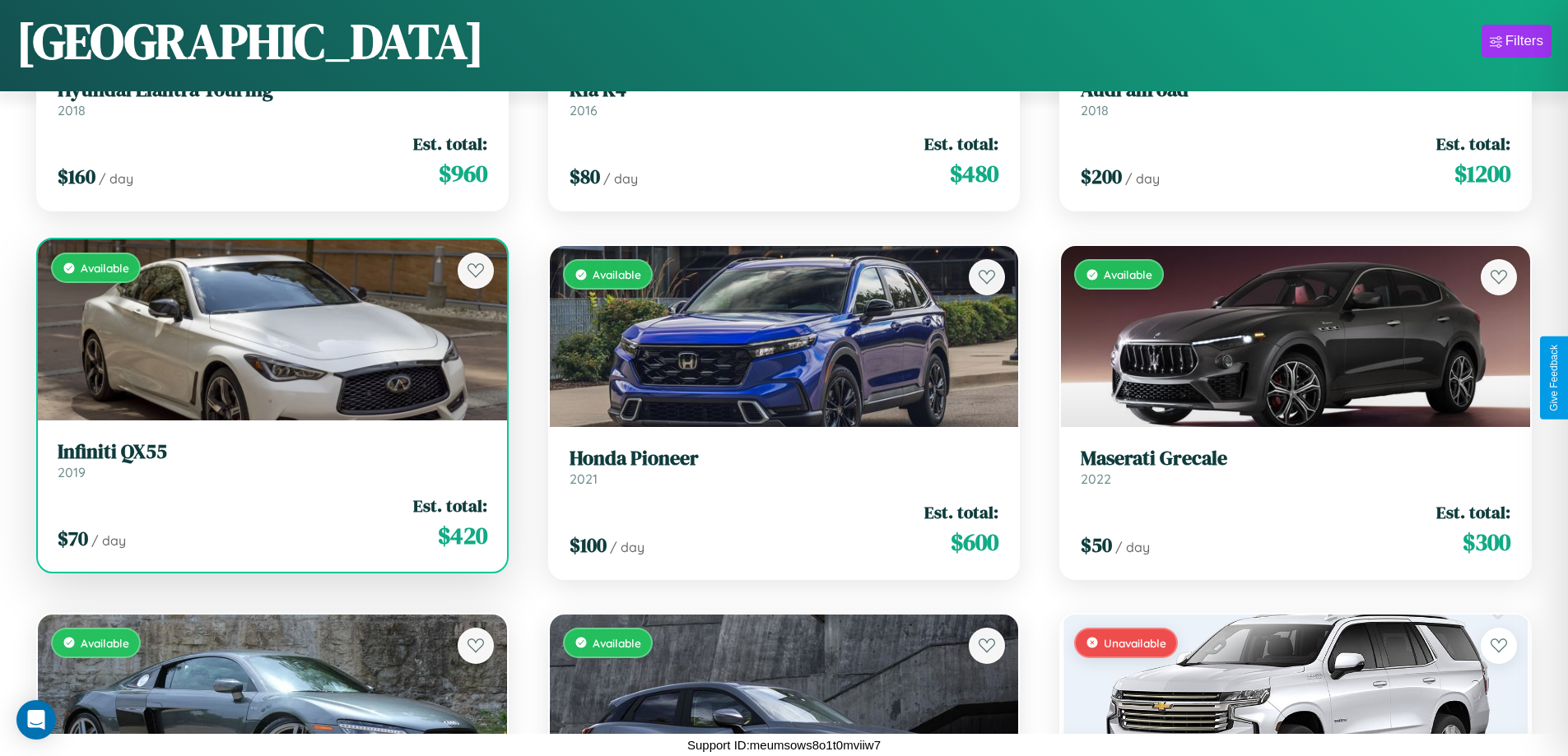
click at [270, 463] on h3 "Infiniti QX55" at bounding box center [273, 452] width 429 height 24
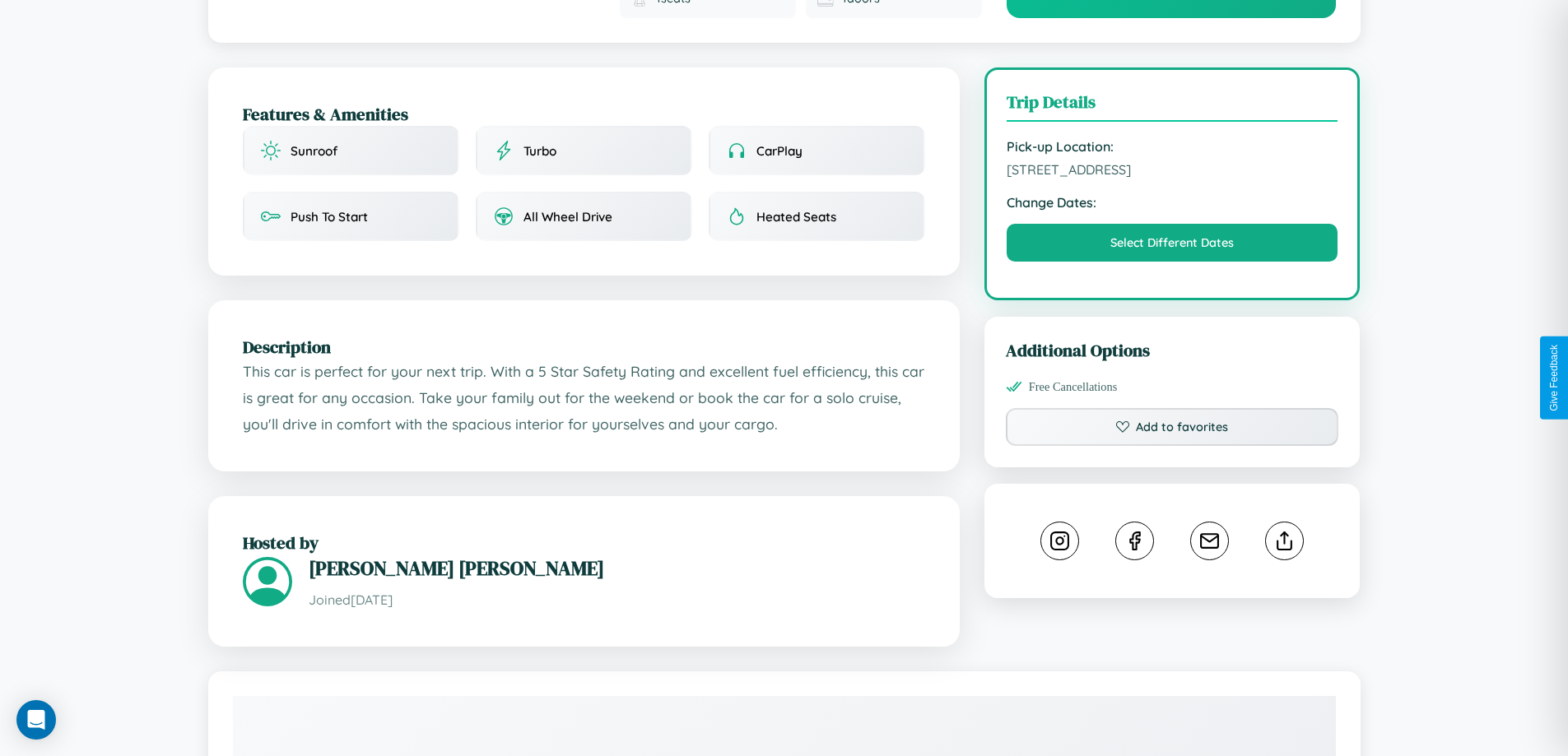
scroll to position [570, 0]
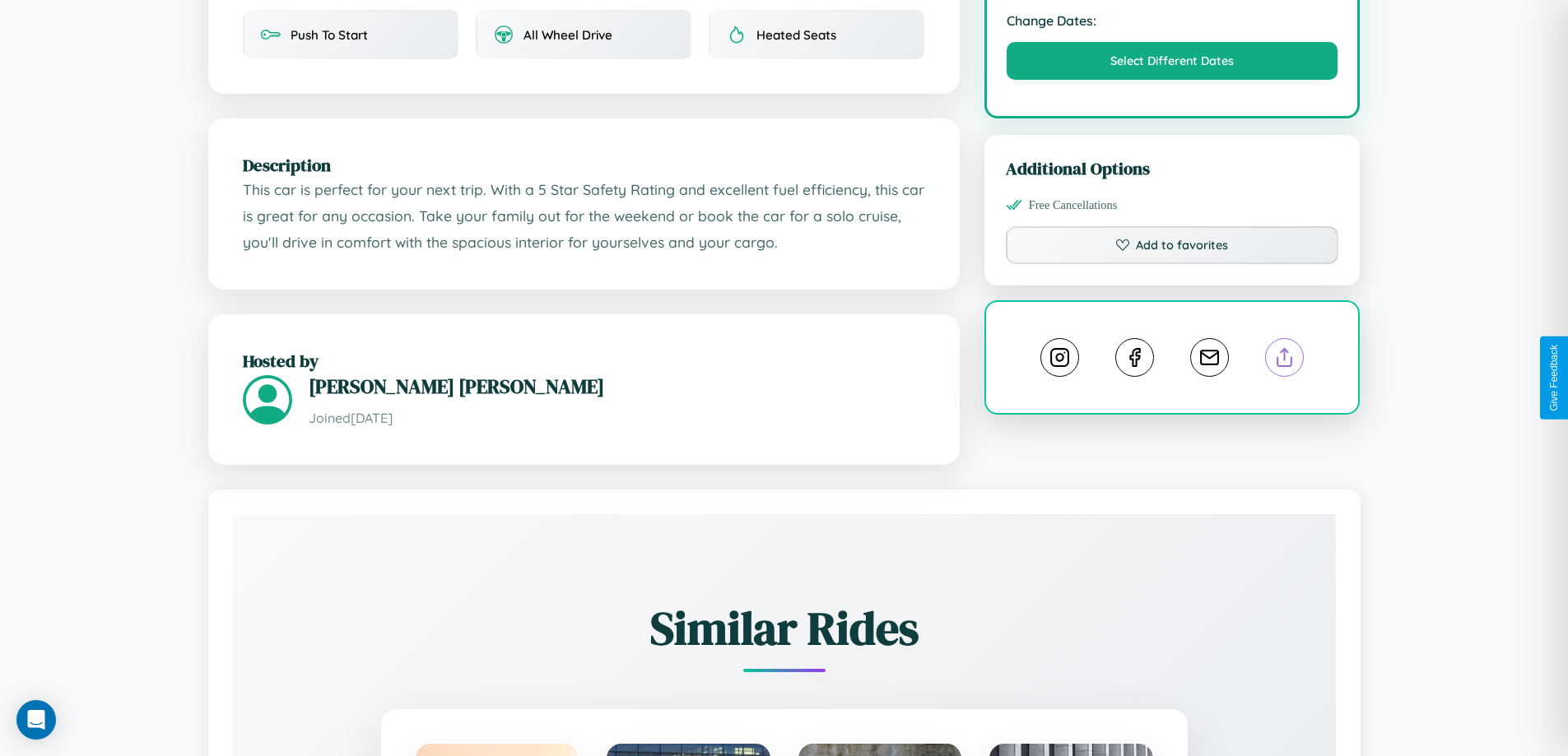
click at [1285, 360] on line at bounding box center [1285, 354] width 0 height 12
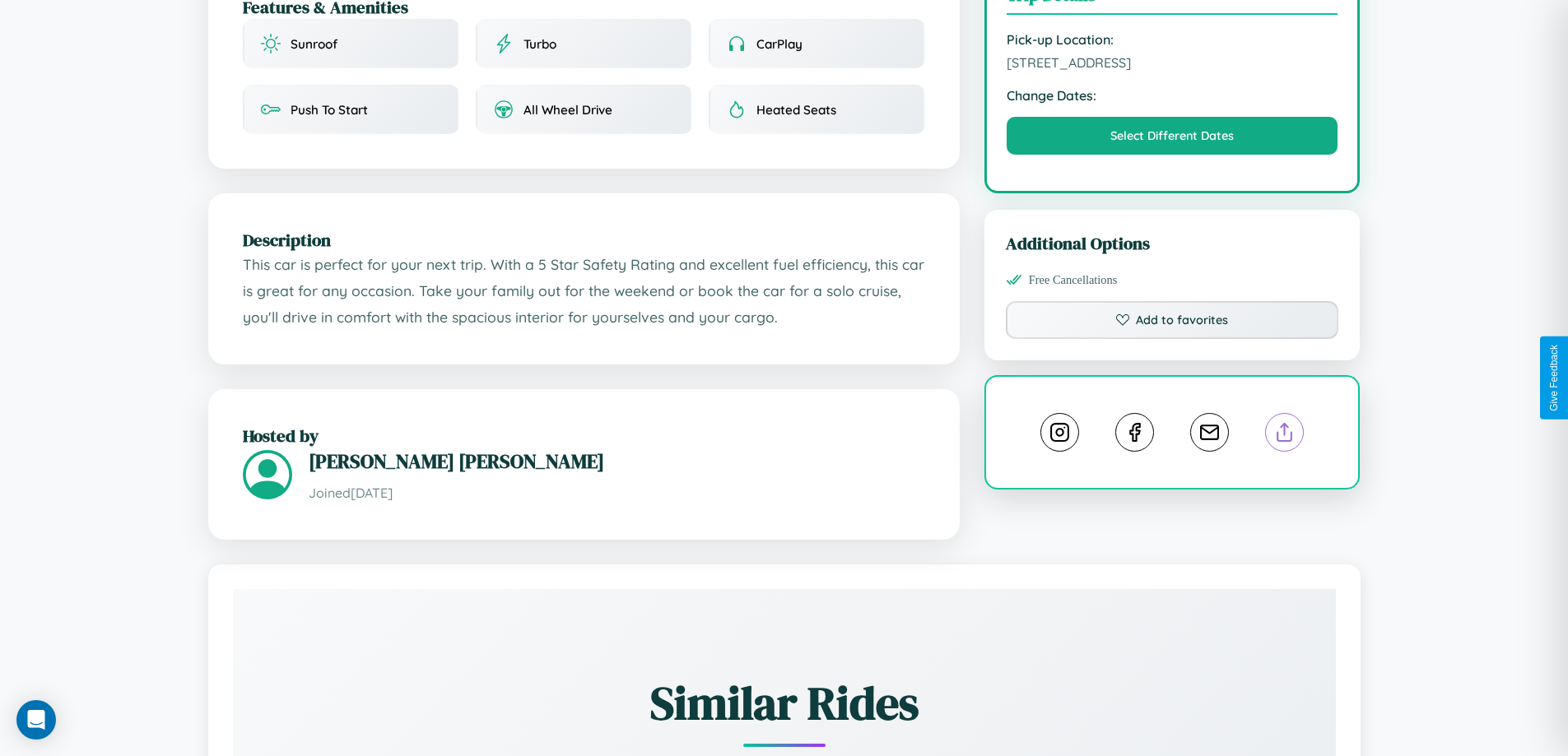
scroll to position [457, 0]
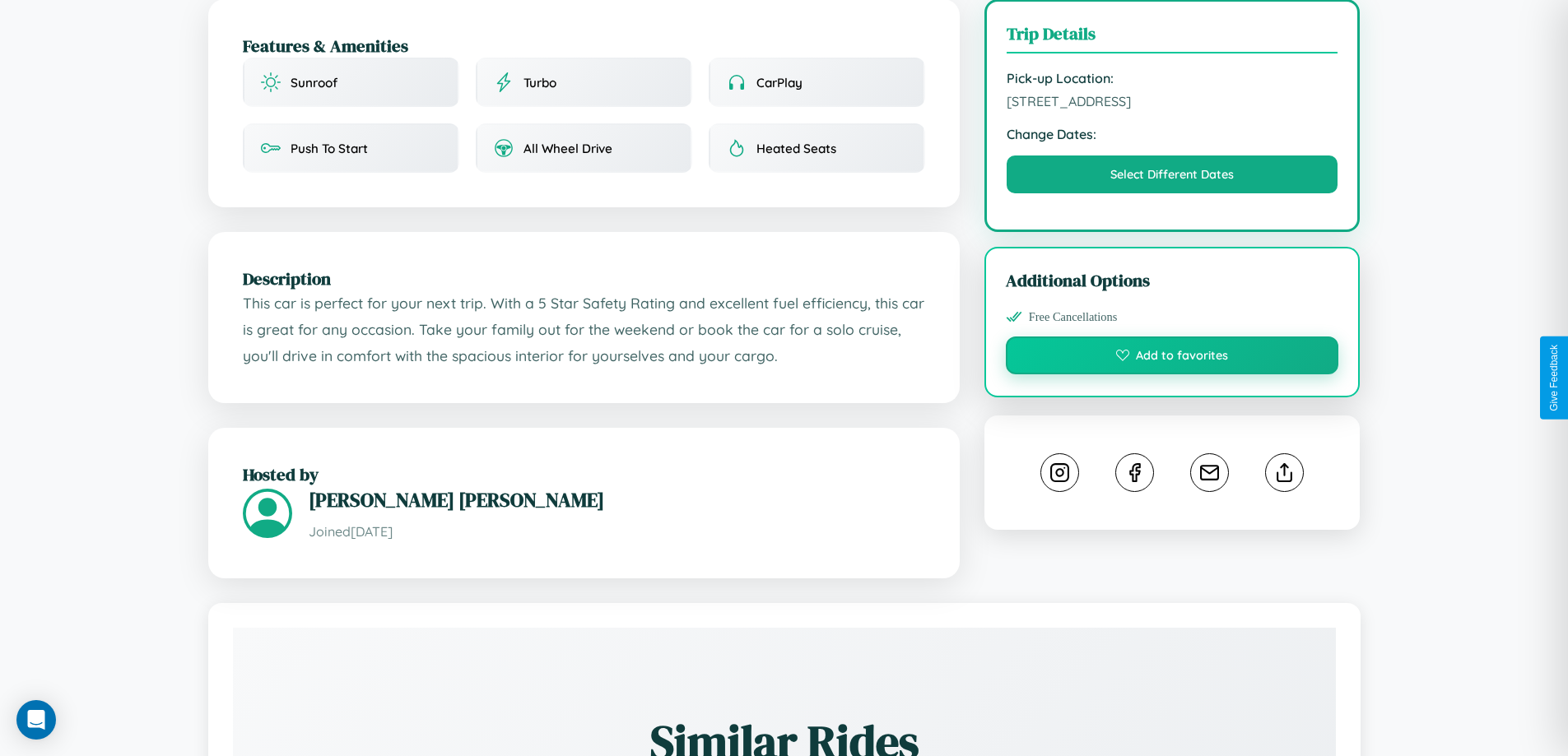
click at [1172, 374] on button "Add to favorites" at bounding box center [1172, 355] width 333 height 37
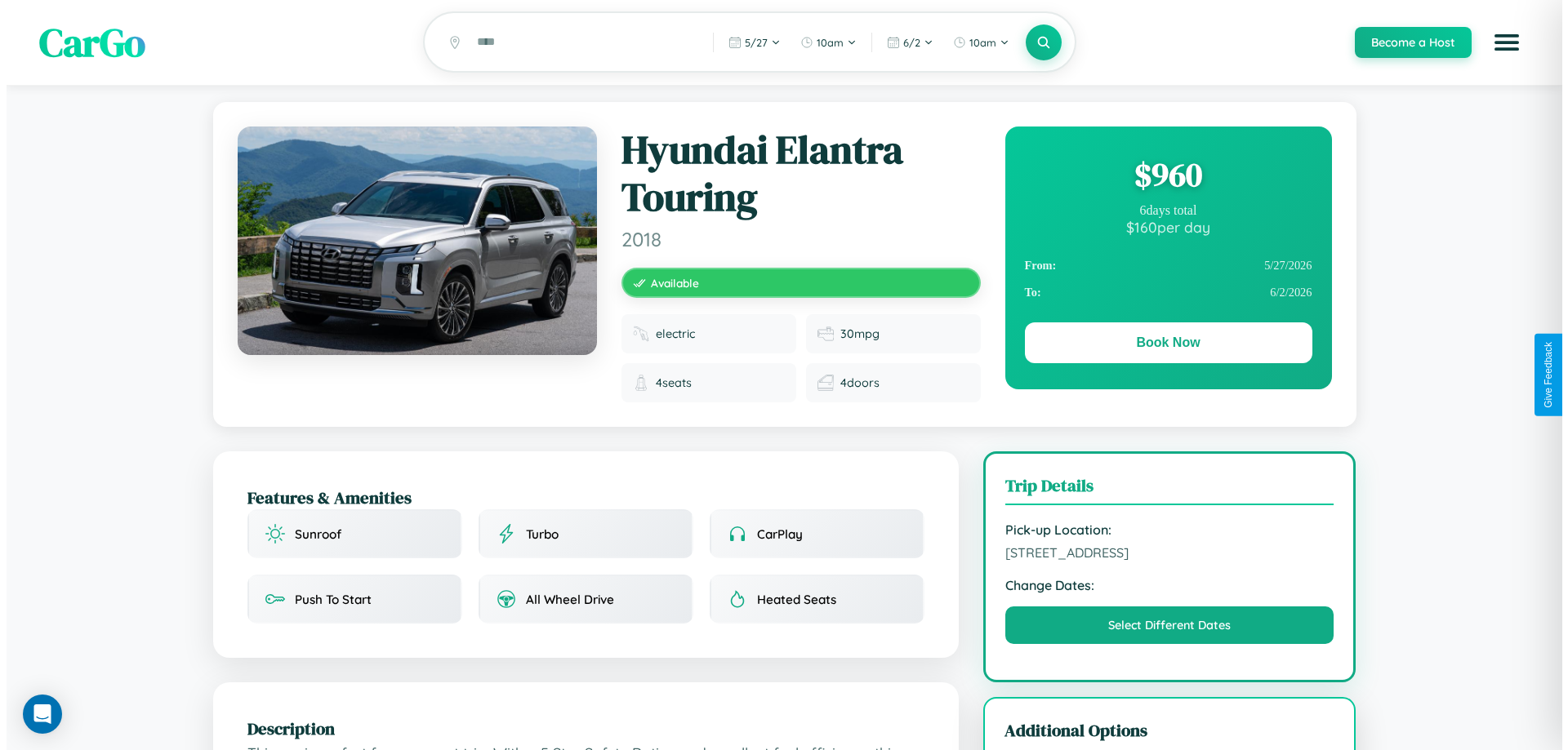
scroll to position [0, 0]
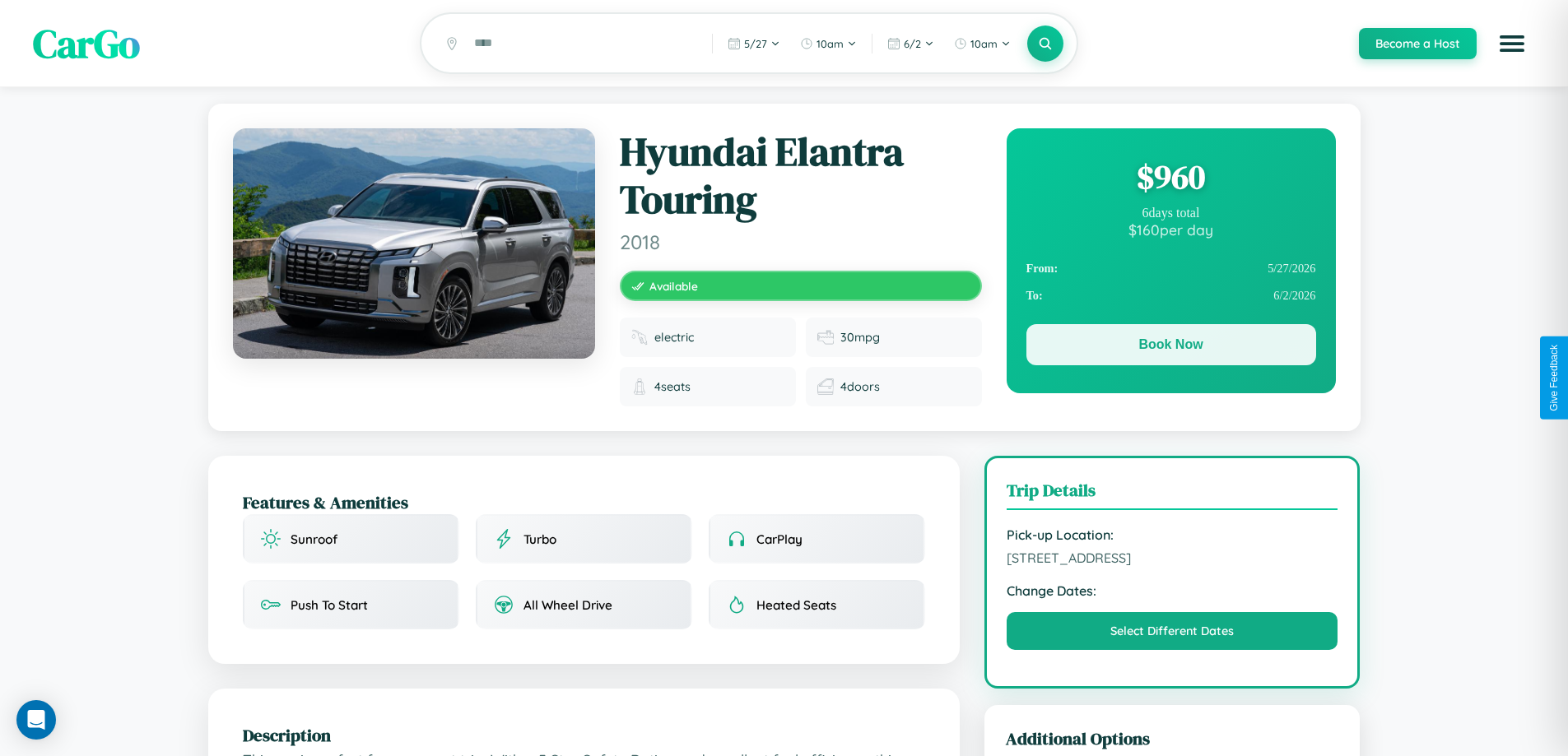
click at [1170, 347] on button "Book Now" at bounding box center [1171, 345] width 290 height 41
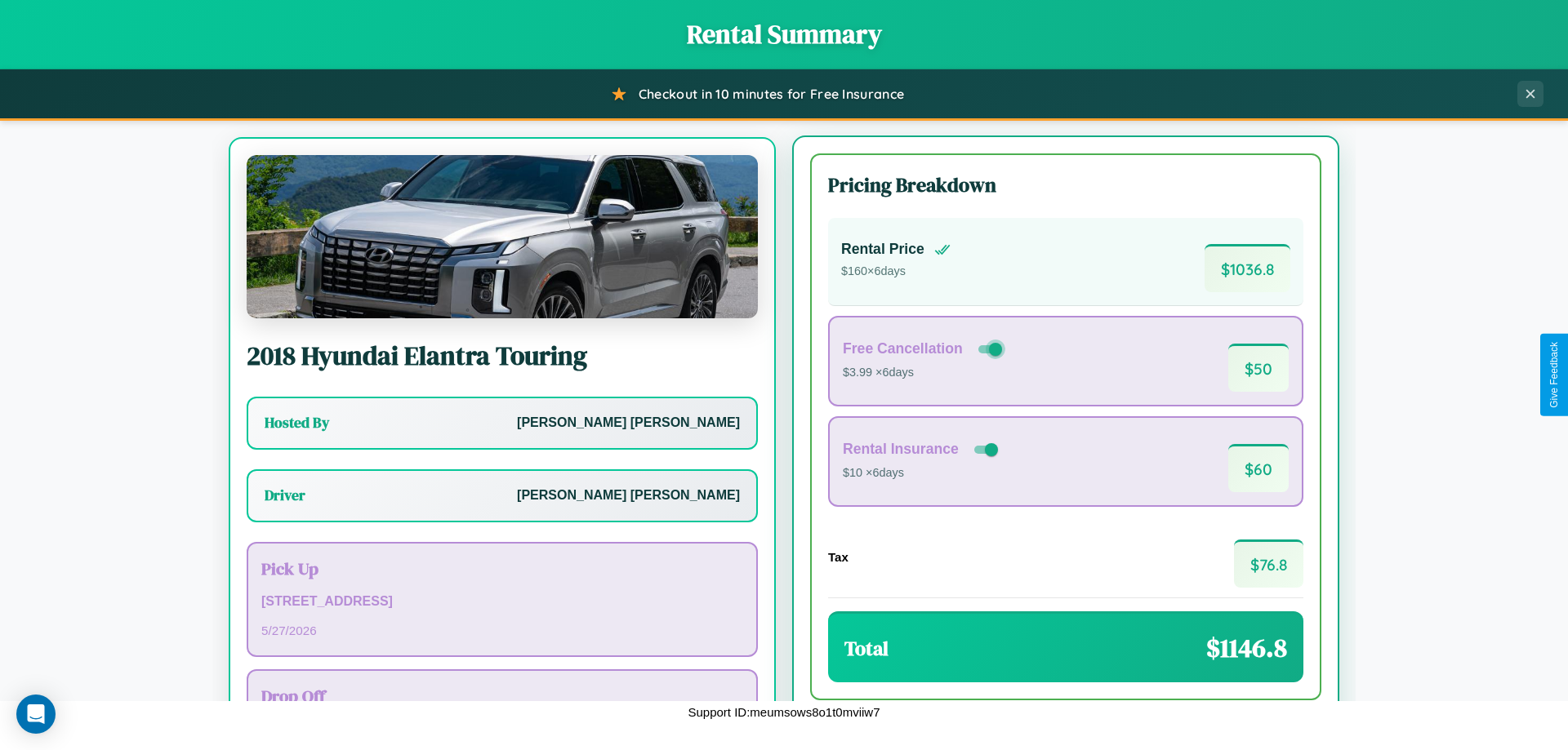
scroll to position [76, 0]
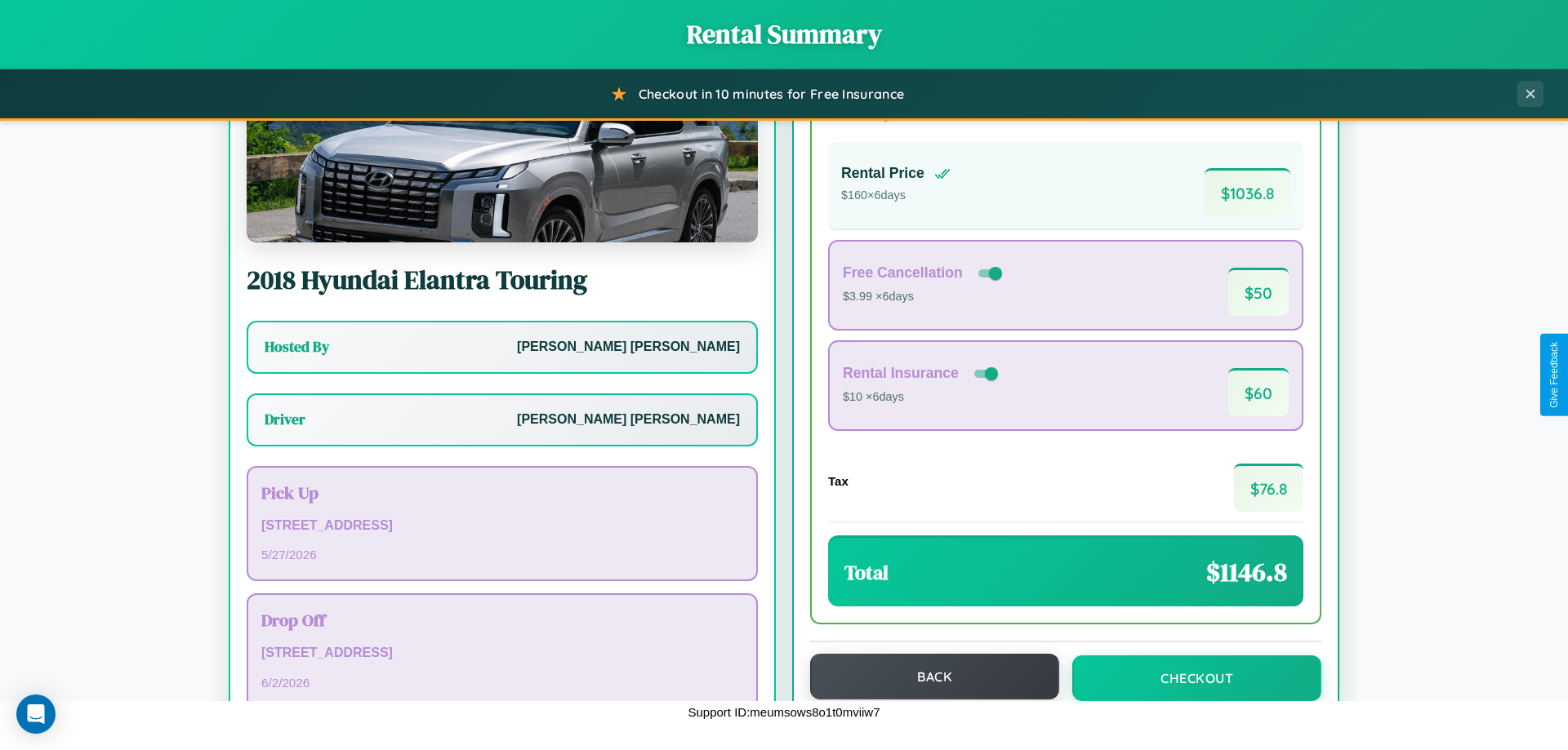
click at [927, 677] on button "Back" at bounding box center [934, 676] width 249 height 46
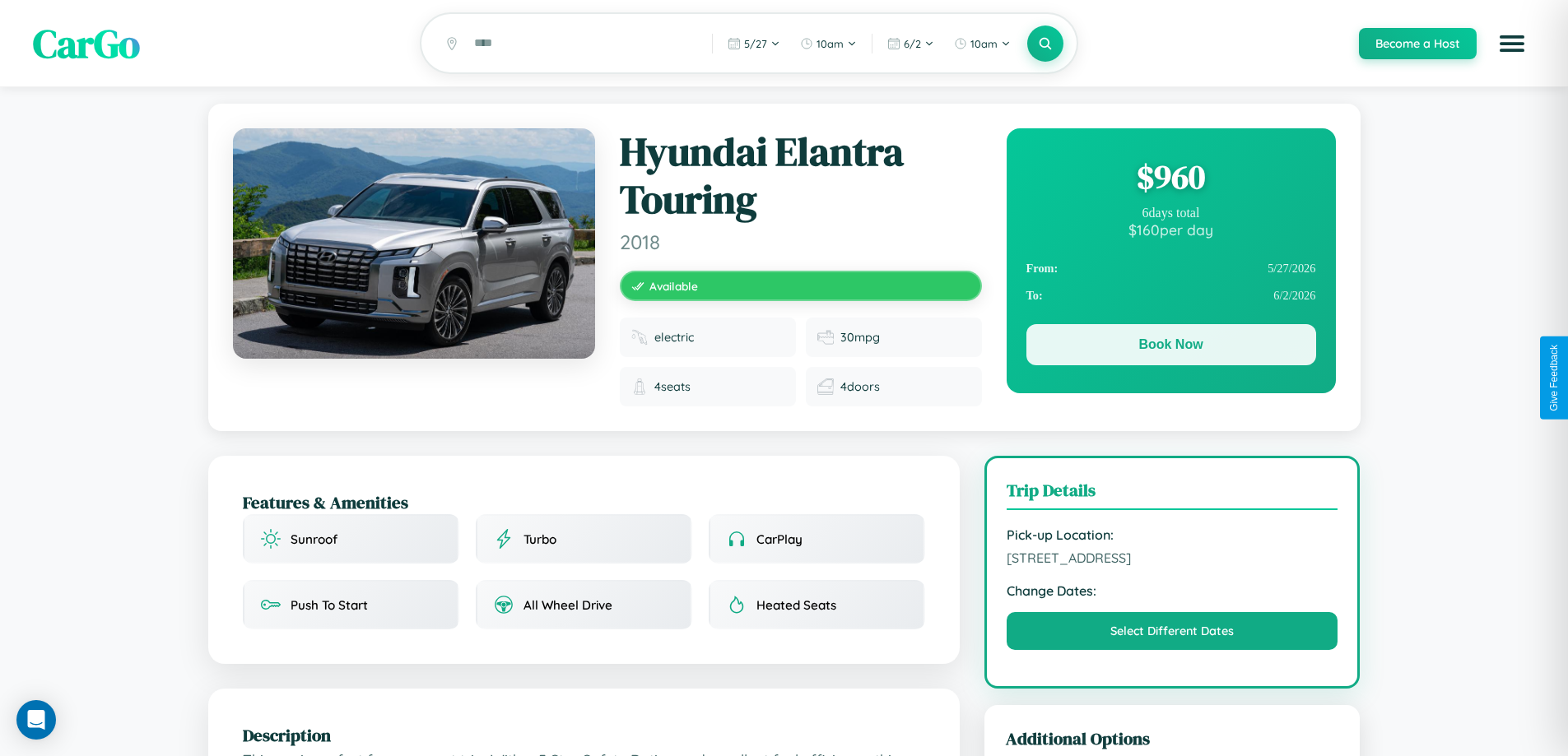
click at [1170, 347] on button "Book Now" at bounding box center [1171, 345] width 290 height 41
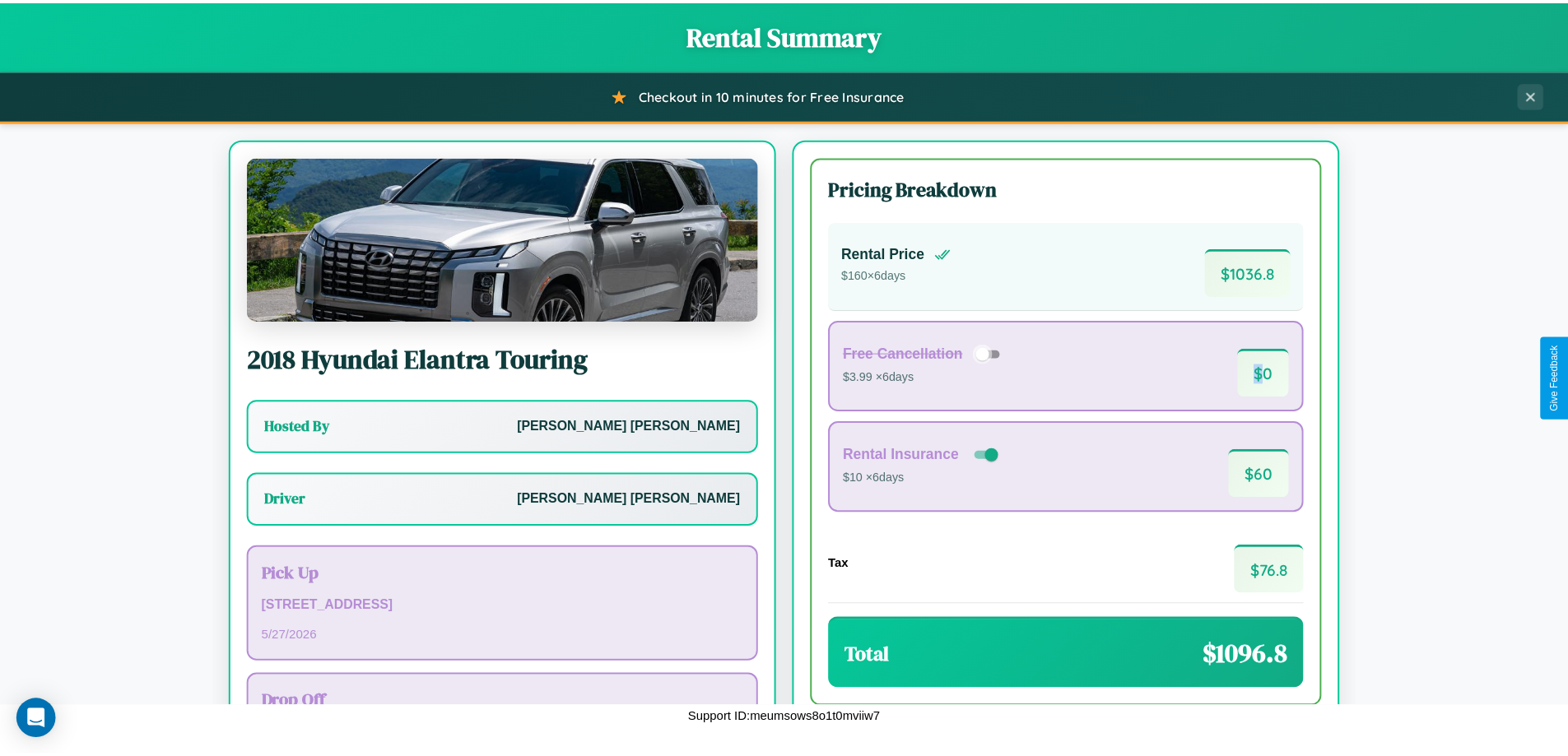
scroll to position [118, 0]
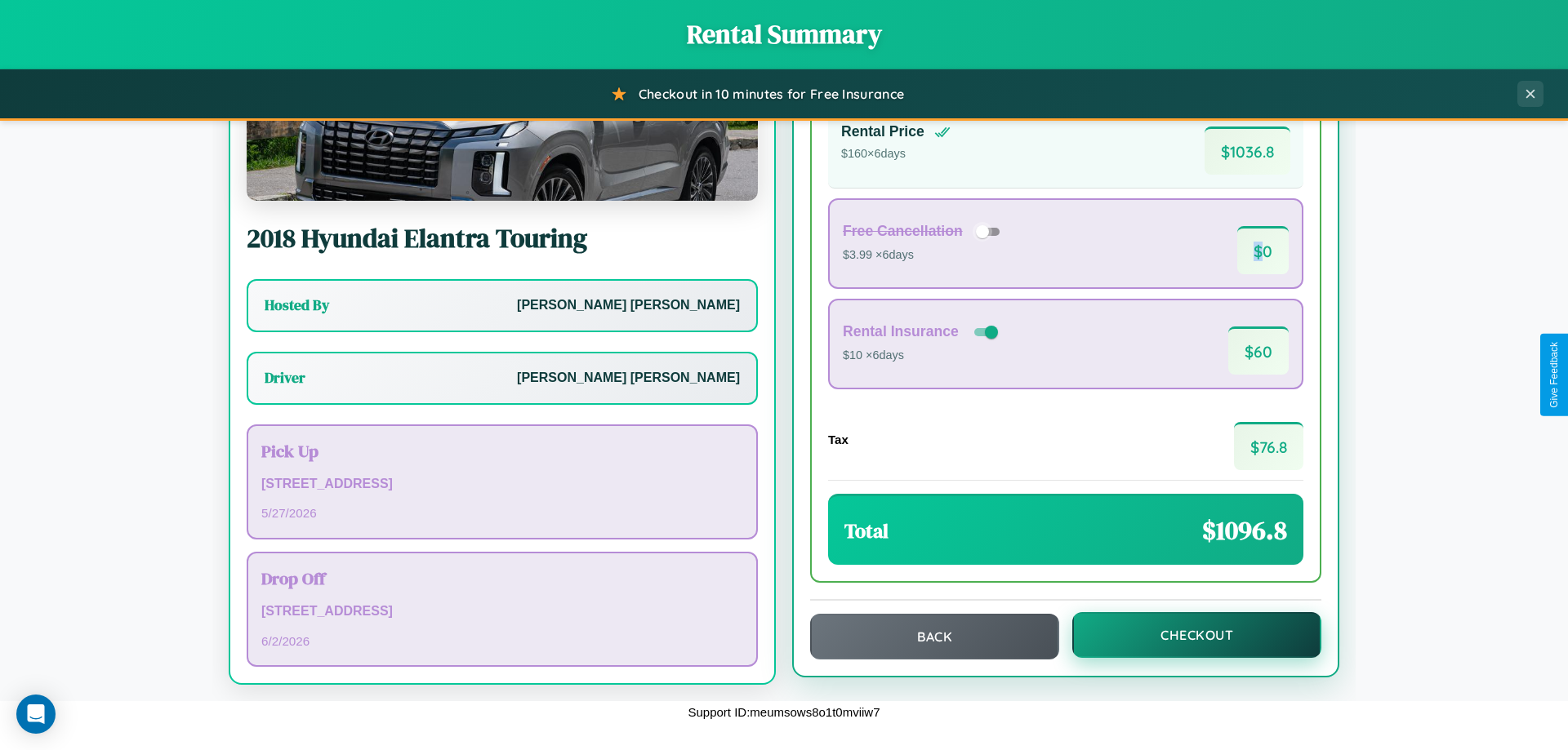
click at [1185, 635] on button "Checkout" at bounding box center [1196, 635] width 249 height 46
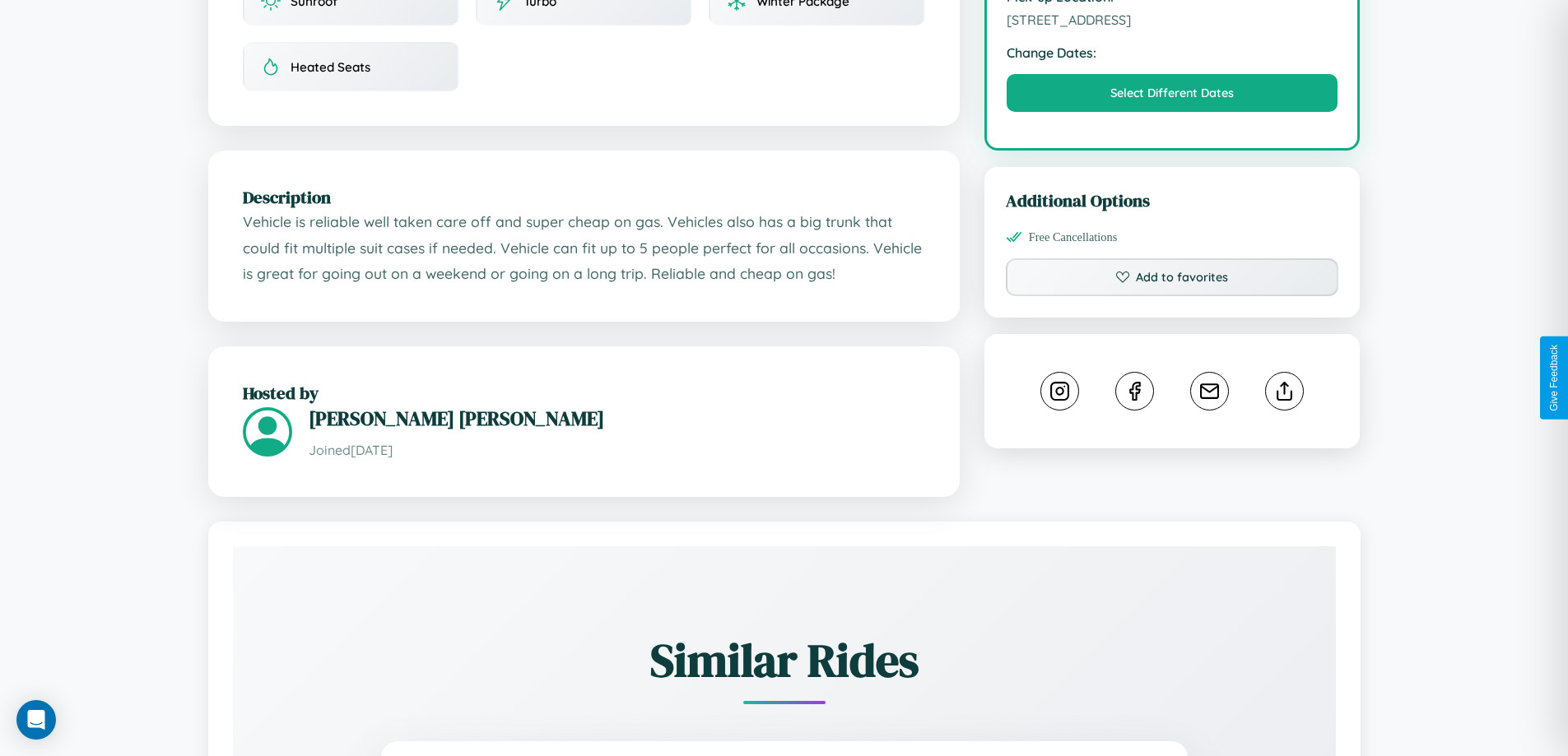
scroll to position [964, 0]
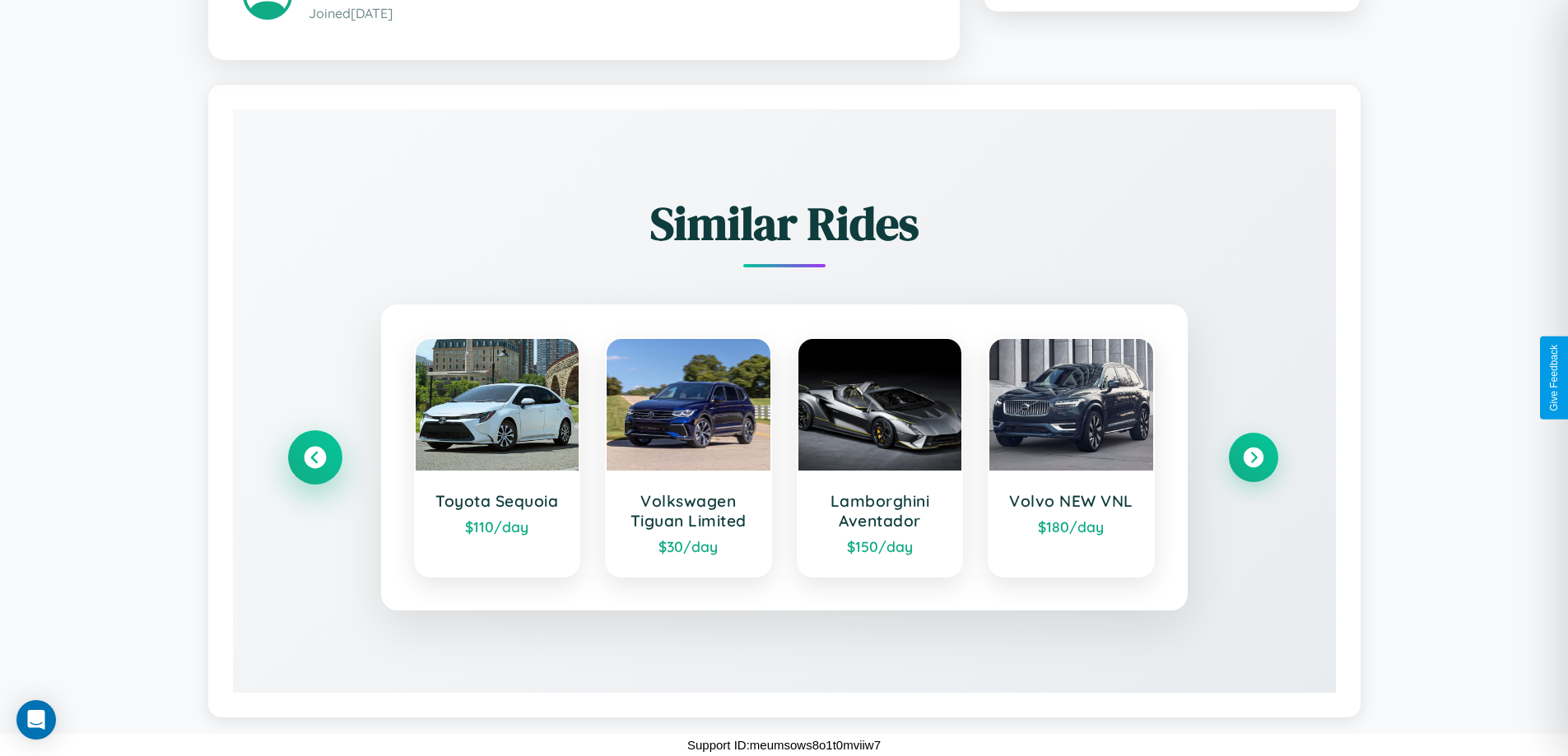
click at [314, 457] on icon at bounding box center [314, 457] width 23 height 23
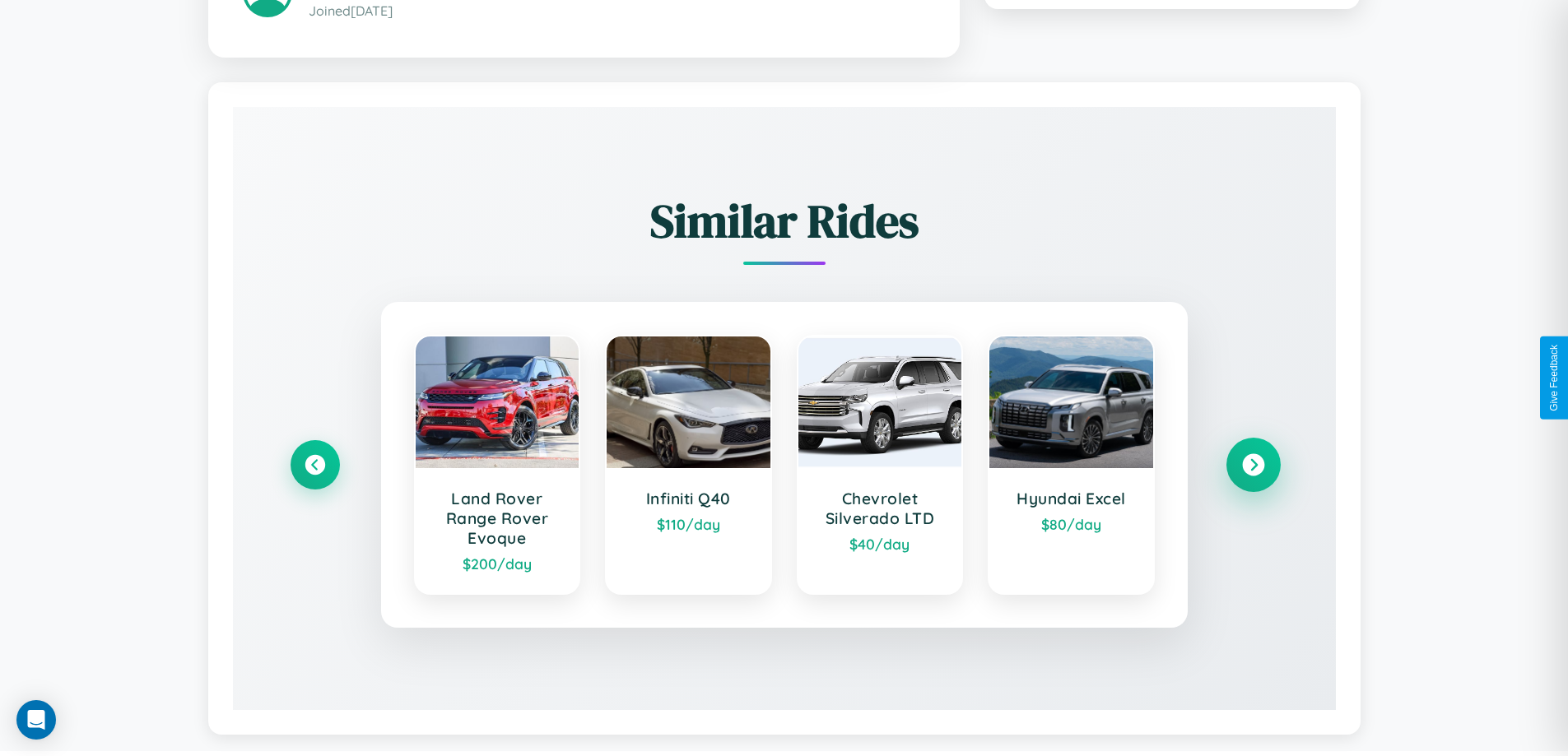
click at [1253, 467] on icon at bounding box center [1253, 464] width 23 height 23
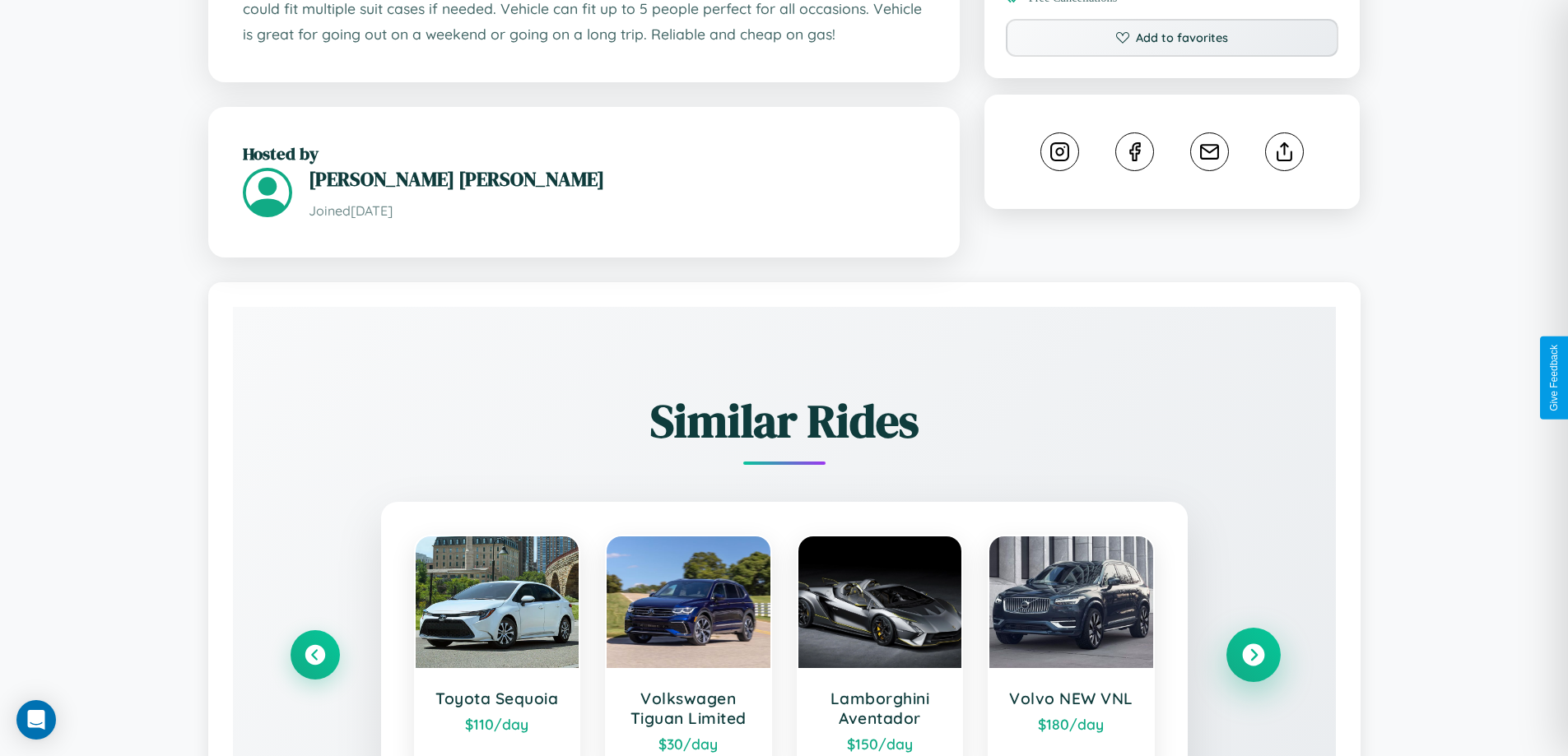
scroll to position [557, 0]
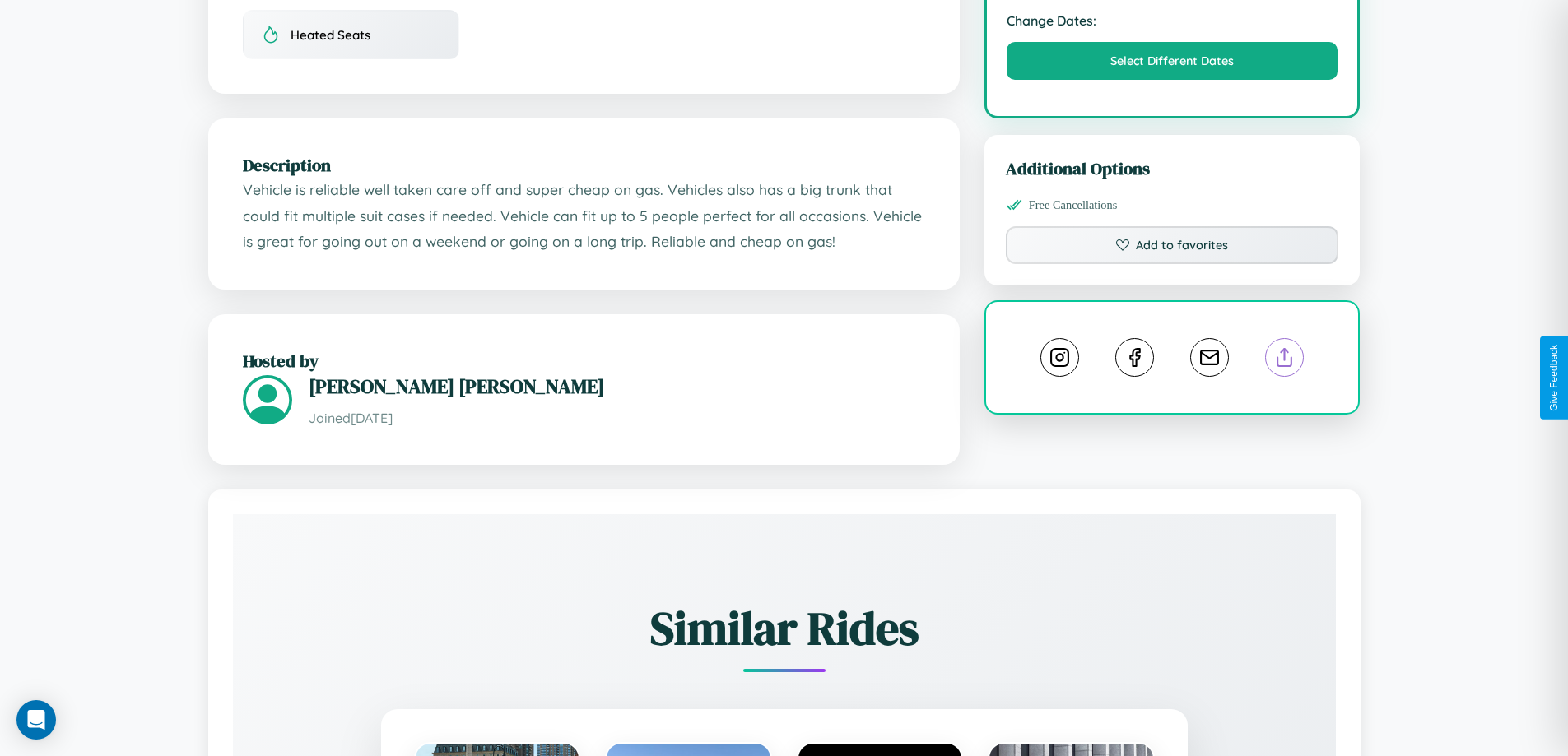
click at [1285, 360] on line at bounding box center [1285, 354] width 0 height 12
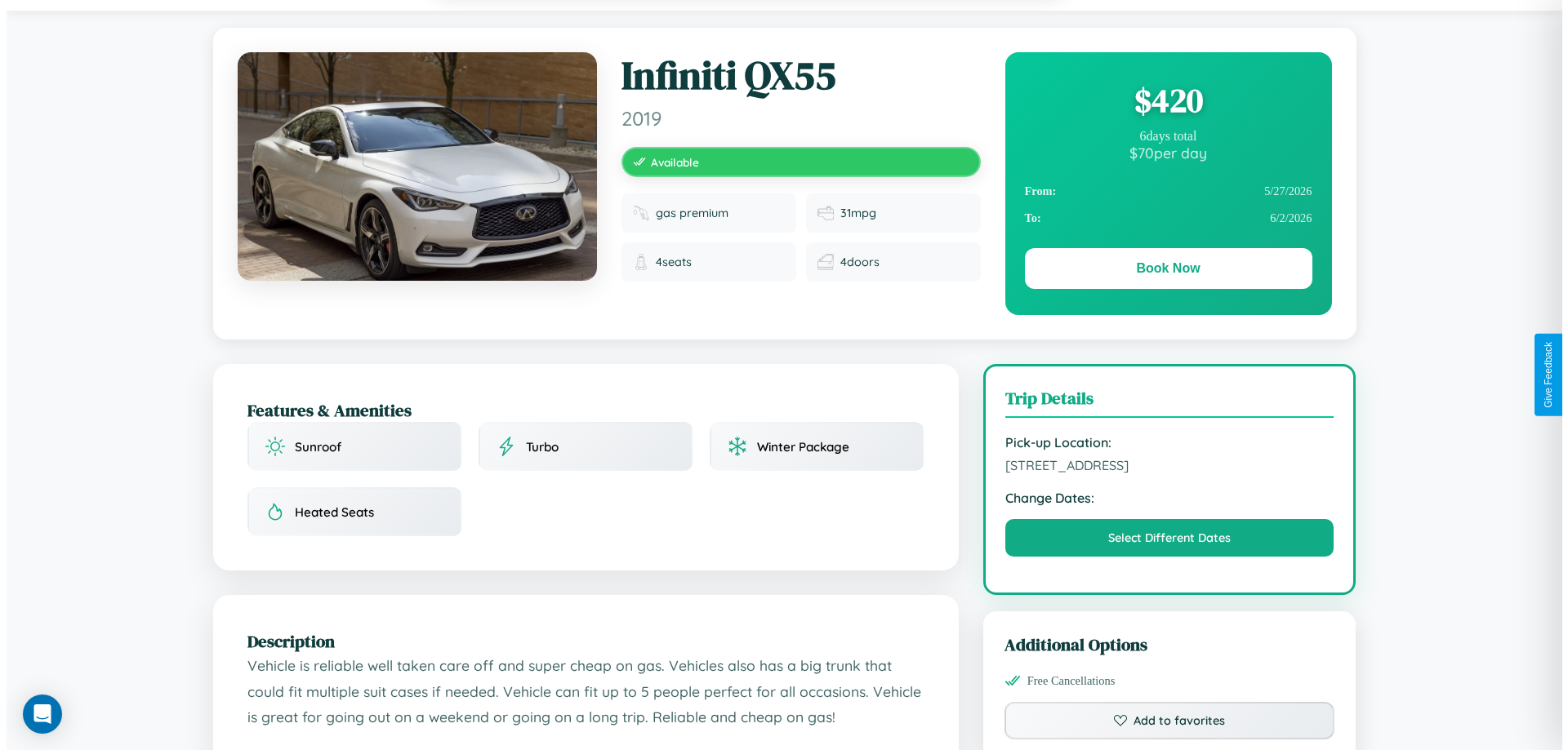
scroll to position [0, 0]
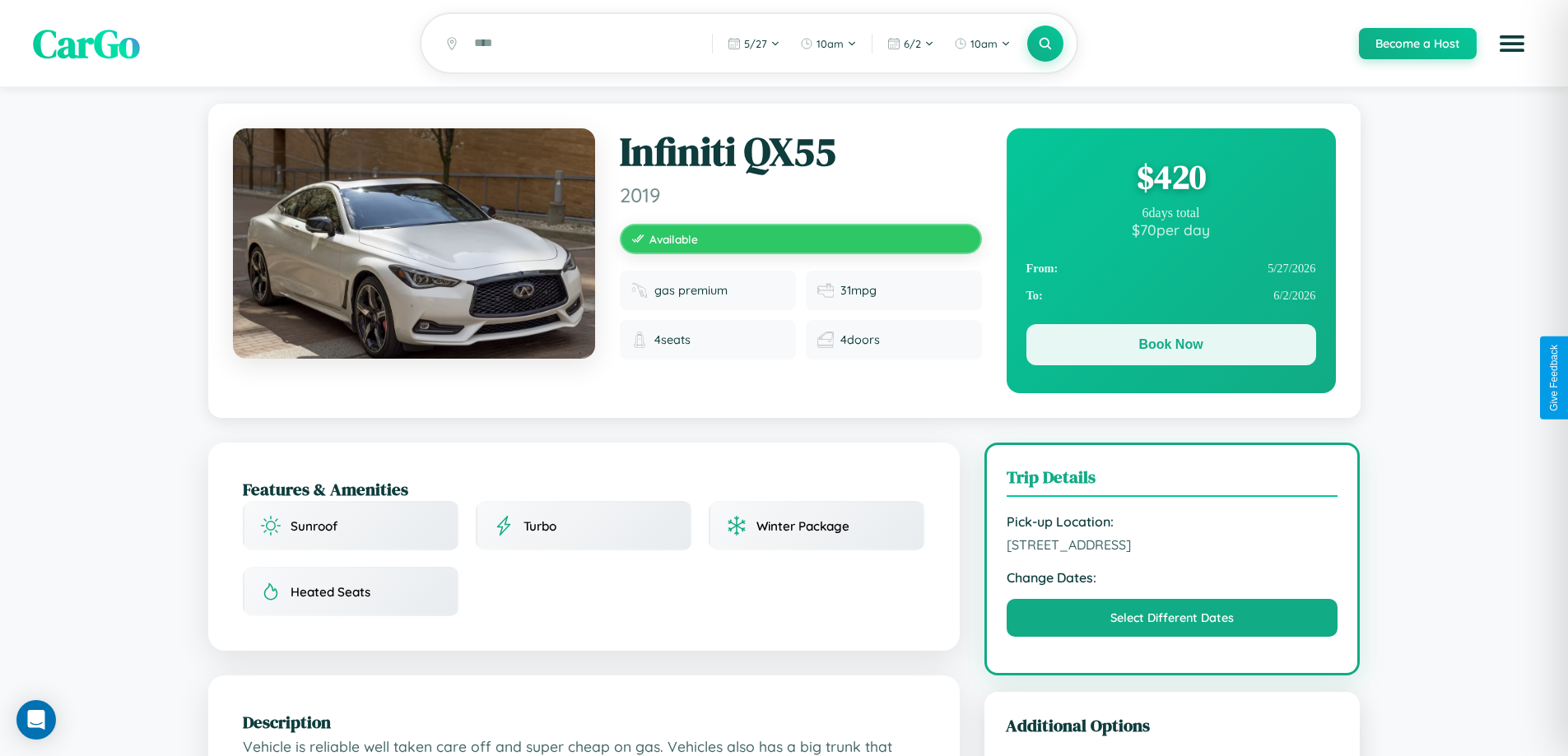
click at [1170, 347] on button "Book Now" at bounding box center [1171, 345] width 290 height 41
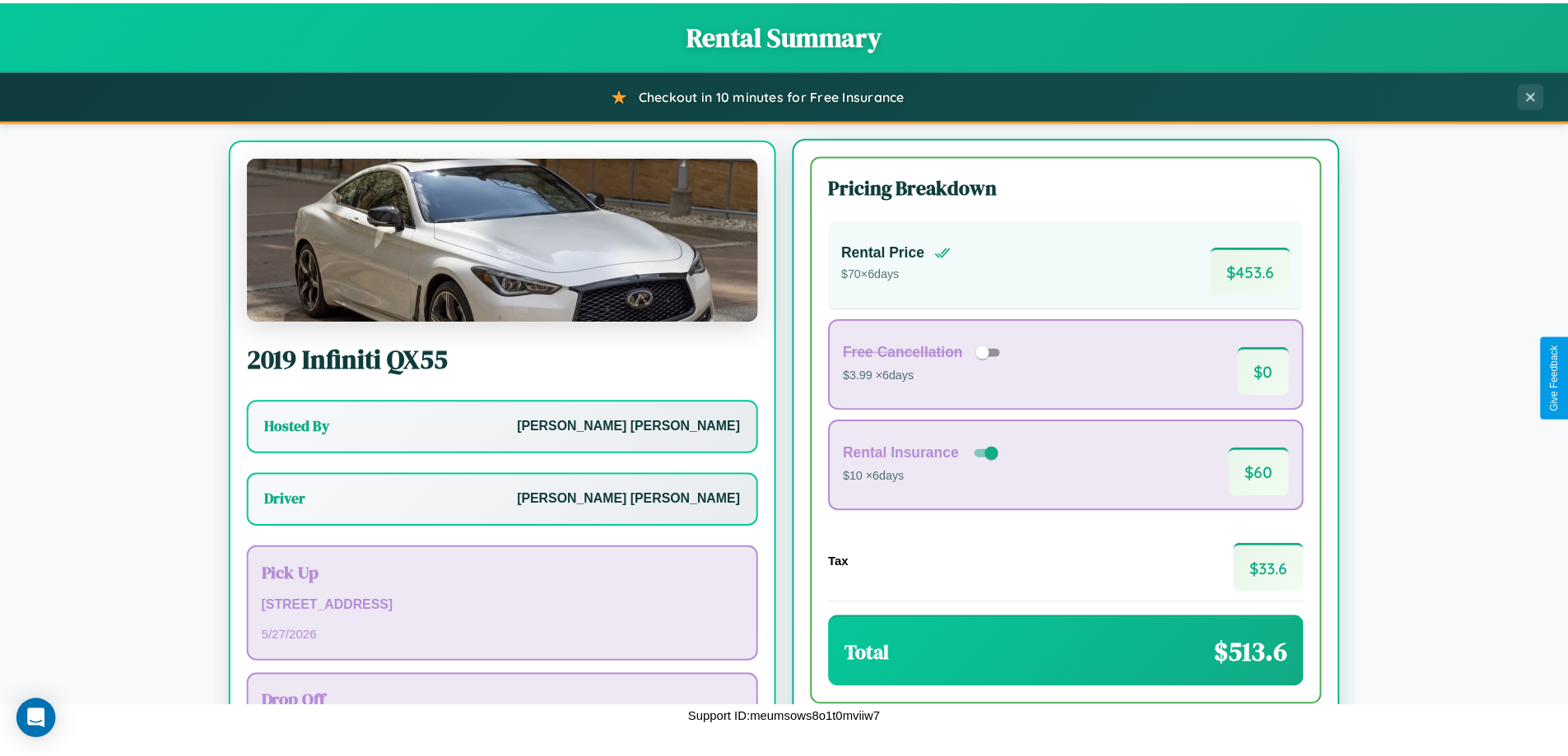
scroll to position [77, 0]
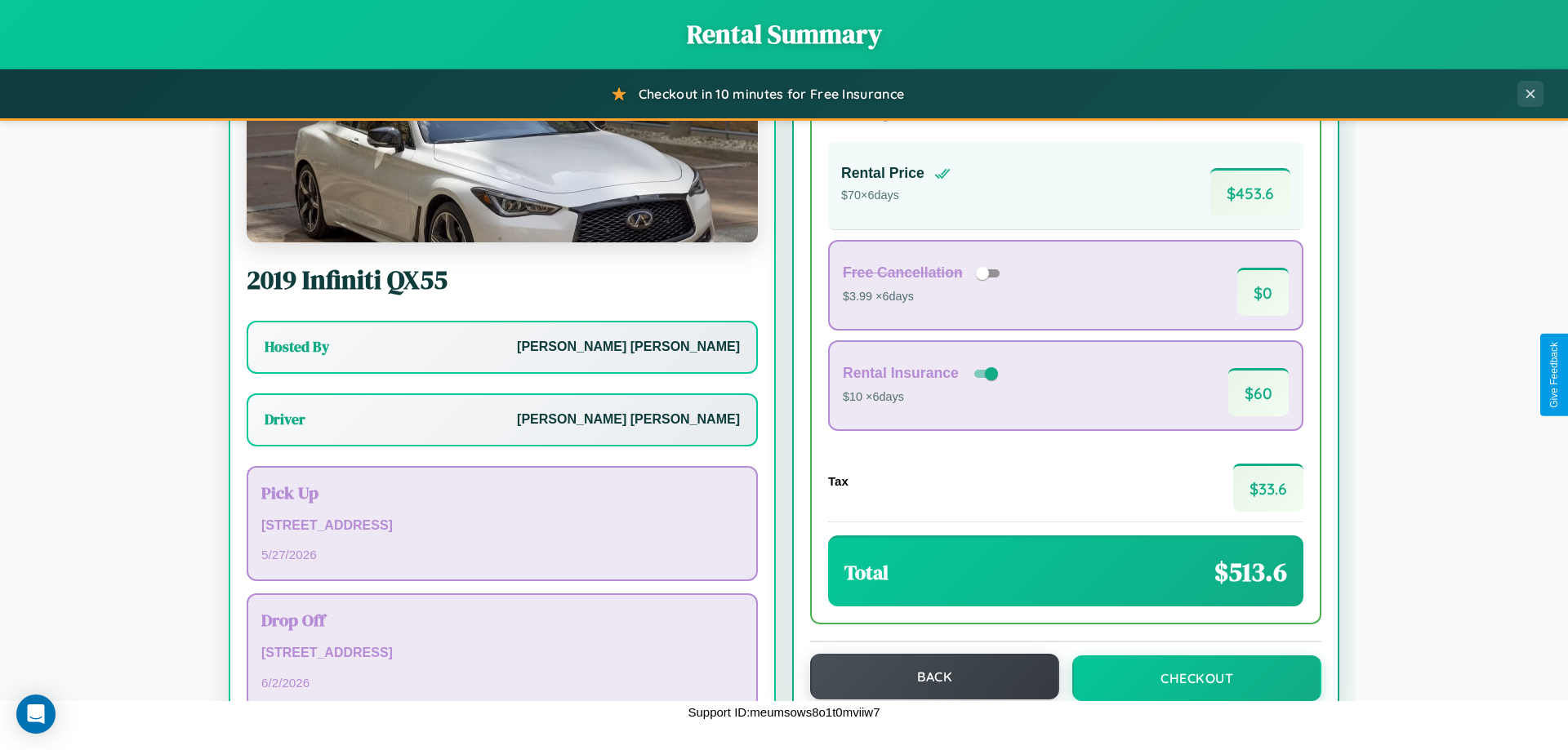
click at [927, 677] on button "Back" at bounding box center [934, 676] width 249 height 46
